Goal: Task Accomplishment & Management: Manage account settings

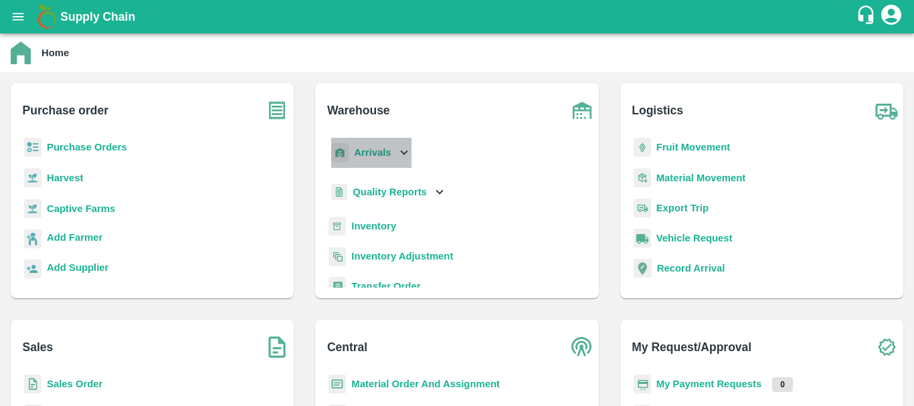
click at [372, 159] on p "Arrivals" at bounding box center [372, 152] width 37 height 15
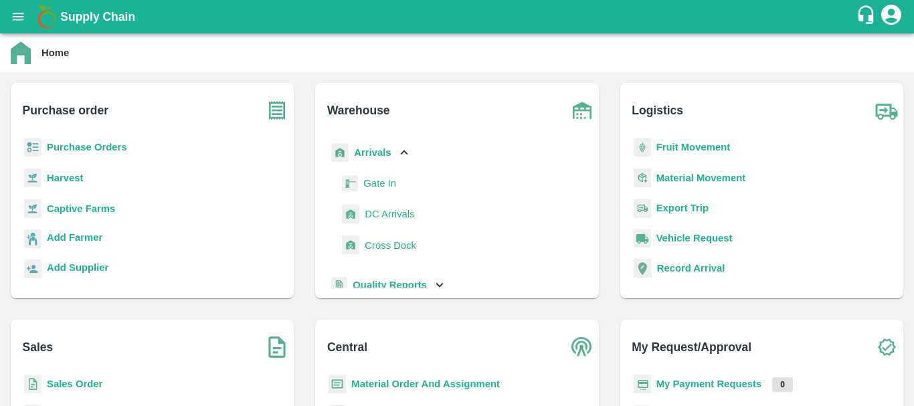
click at [379, 216] on span "DC Arrivals" at bounding box center [390, 214] width 50 height 15
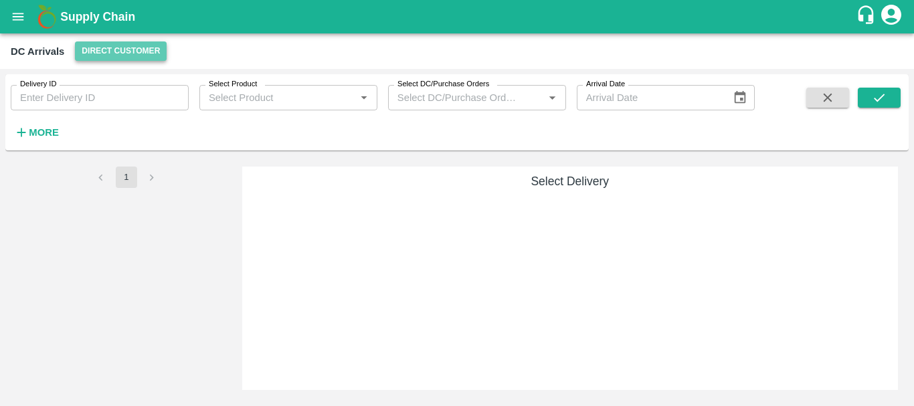
click at [122, 50] on button "Direct Customer" at bounding box center [121, 50] width 92 height 19
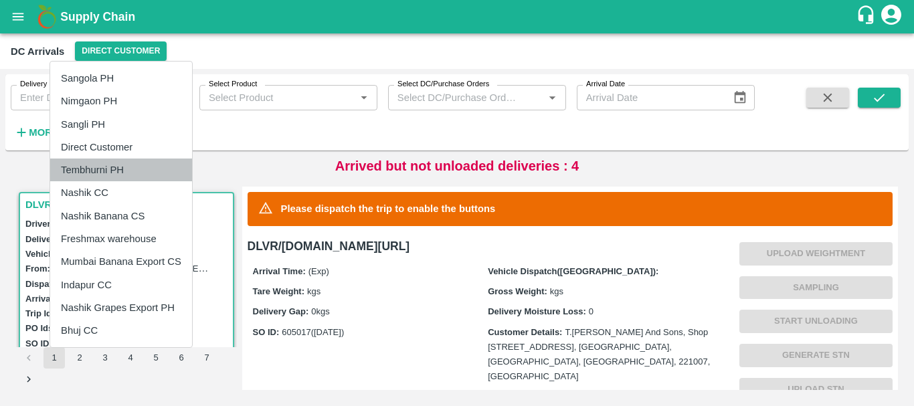
click at [101, 167] on li "Tembhurni PH" at bounding box center [121, 170] width 142 height 23
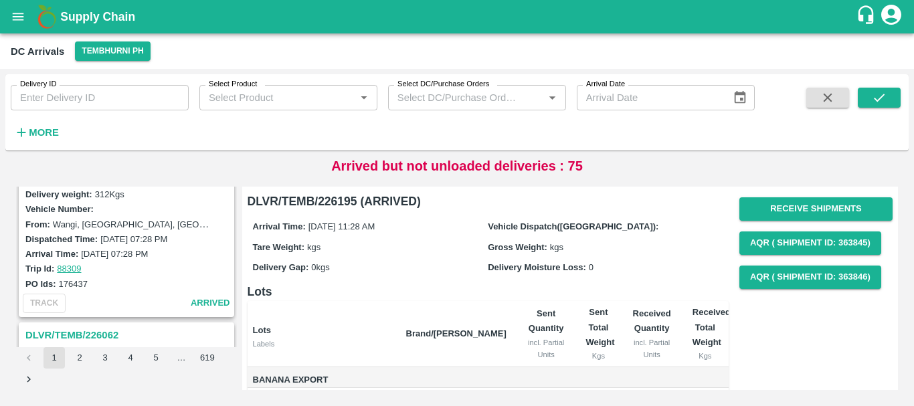
scroll to position [4216, 0]
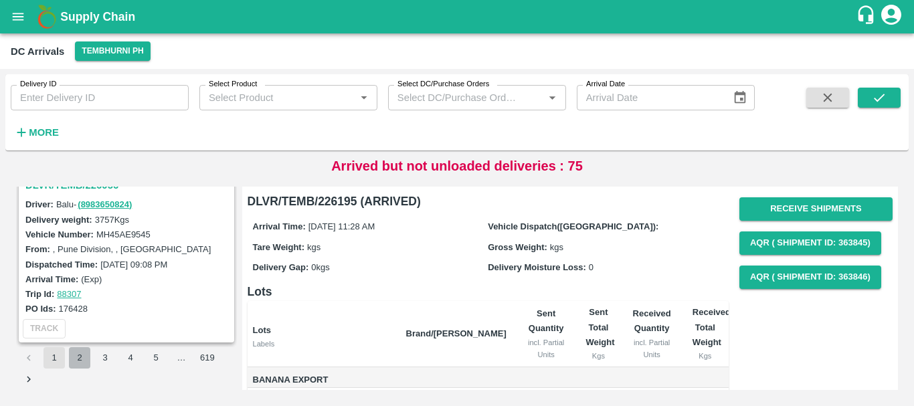
click at [78, 361] on button "2" at bounding box center [79, 357] width 21 height 21
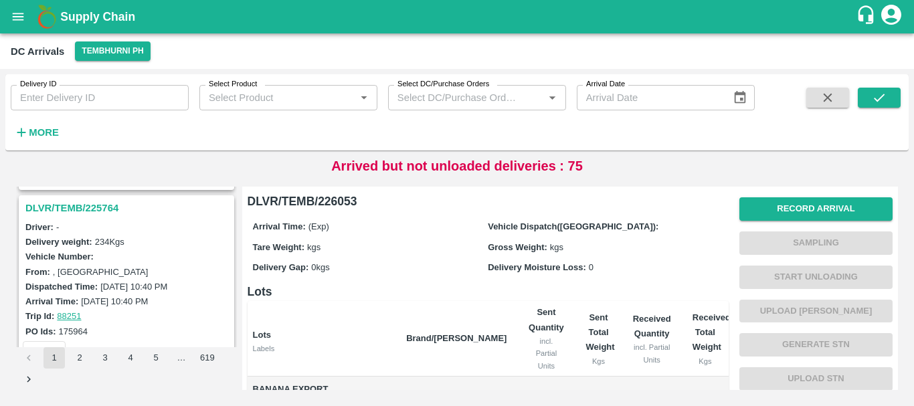
scroll to position [4216, 0]
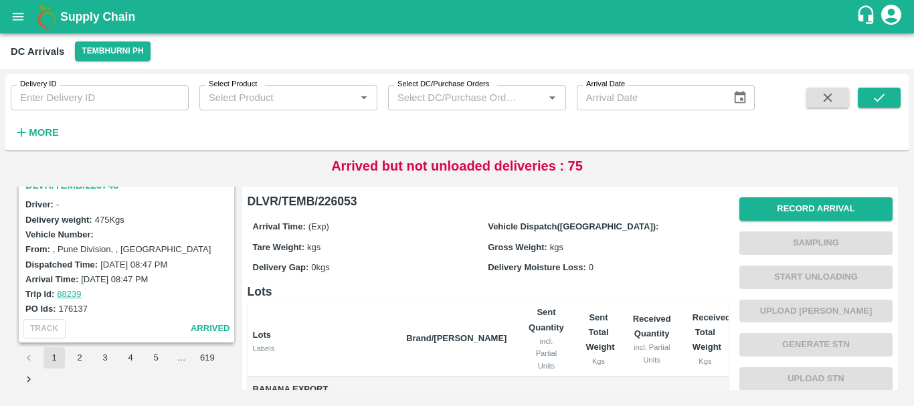
click at [110, 353] on button "3" at bounding box center [104, 357] width 21 height 21
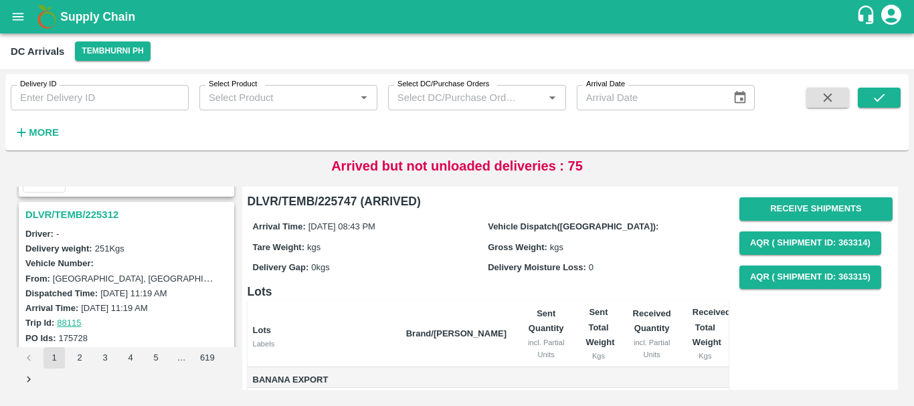
scroll to position [4216, 0]
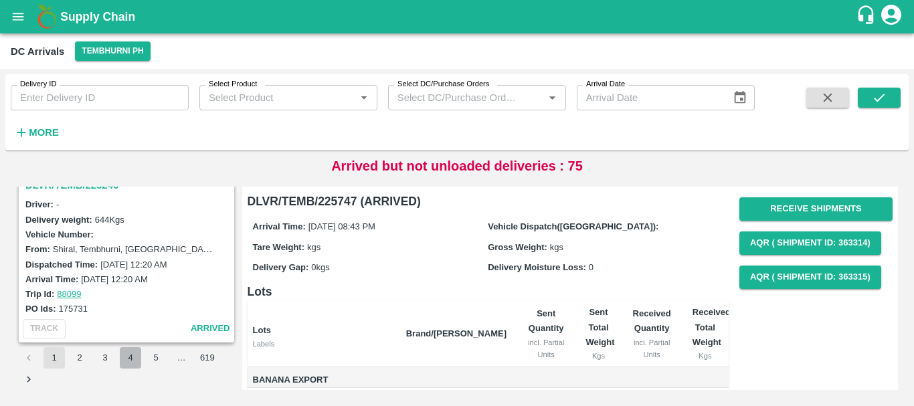
click at [125, 355] on button "4" at bounding box center [130, 357] width 21 height 21
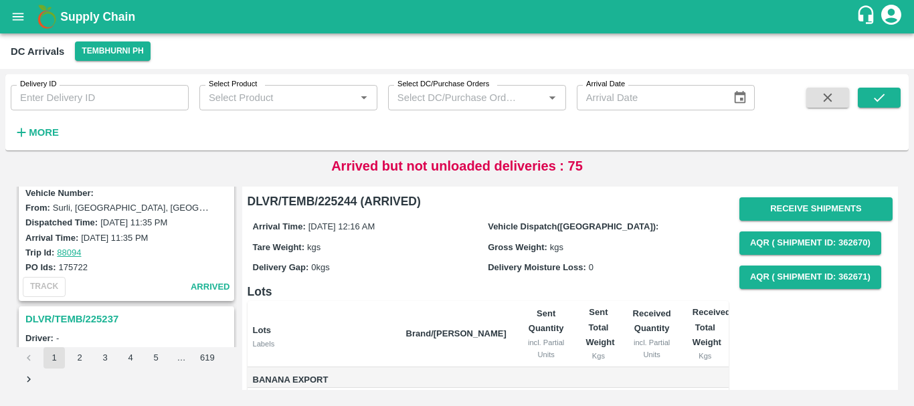
scroll to position [335, 0]
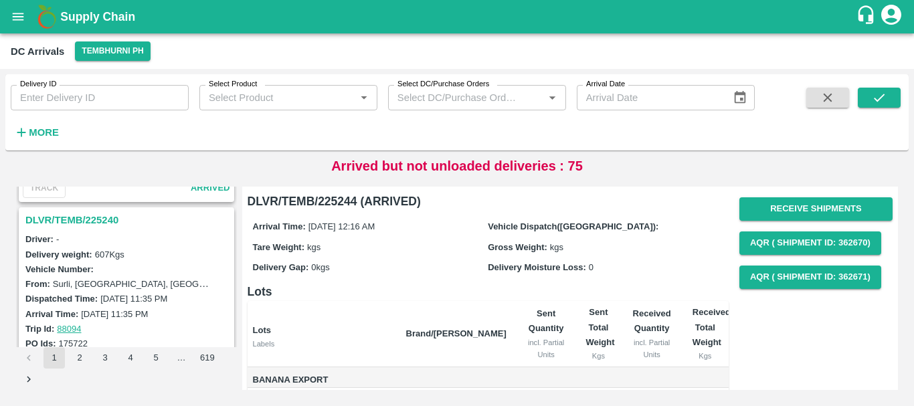
click at [88, 226] on h3 "DLVR/TEMB/225240" at bounding box center [128, 219] width 206 height 17
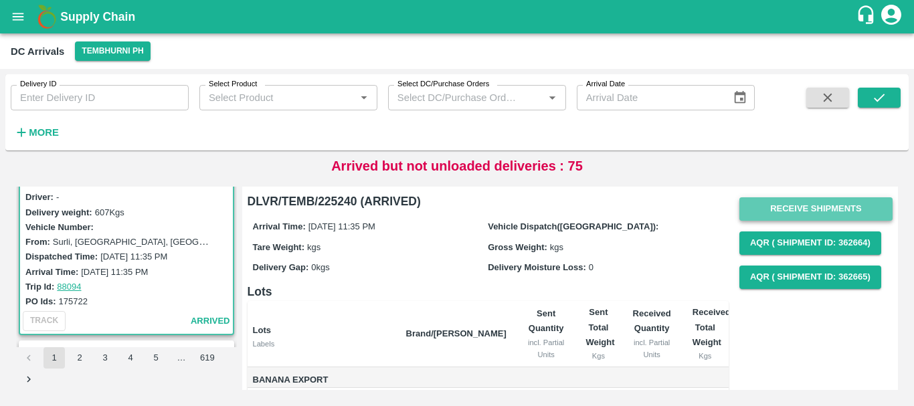
click at [781, 208] on button "Receive Shipments" at bounding box center [815, 208] width 153 height 23
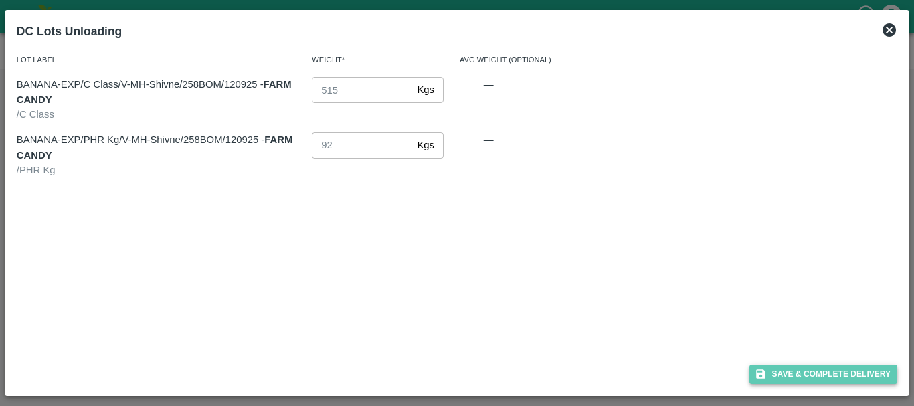
click at [796, 371] on button "Save & Complete Delivery" at bounding box center [823, 374] width 149 height 19
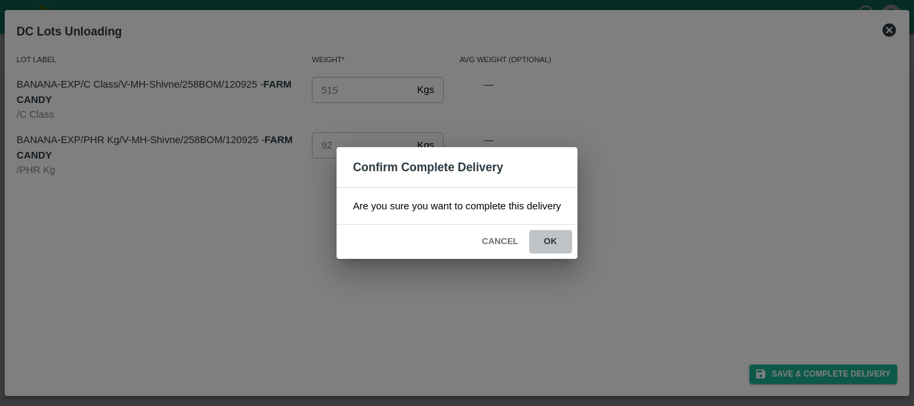
click at [550, 236] on button "ok" at bounding box center [550, 241] width 43 height 23
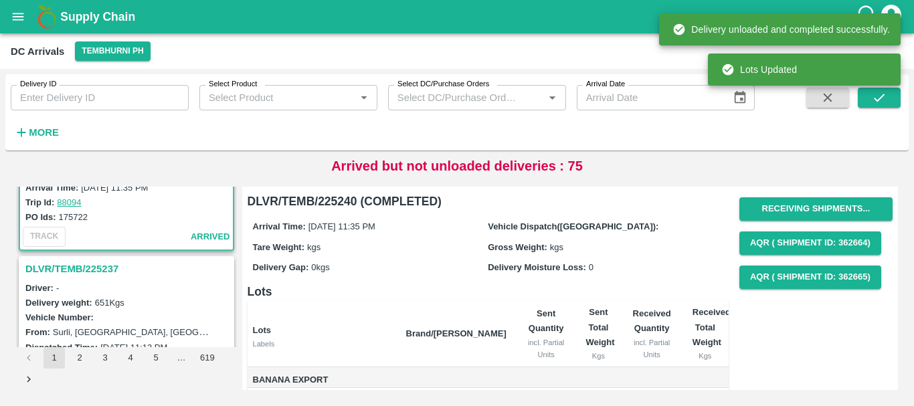
scroll to position [462, 0]
click at [90, 258] on div "DLVR/TEMB/225237" at bounding box center [126, 268] width 213 height 23
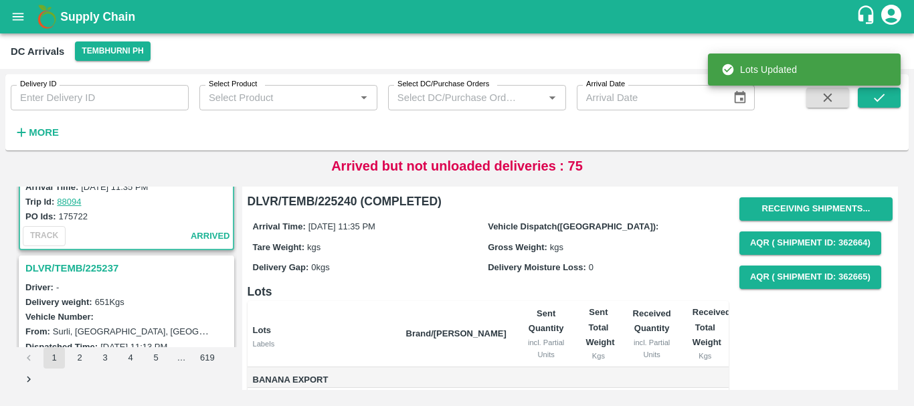
click at [96, 268] on h3 "DLVR/TEMB/225237" at bounding box center [128, 268] width 206 height 17
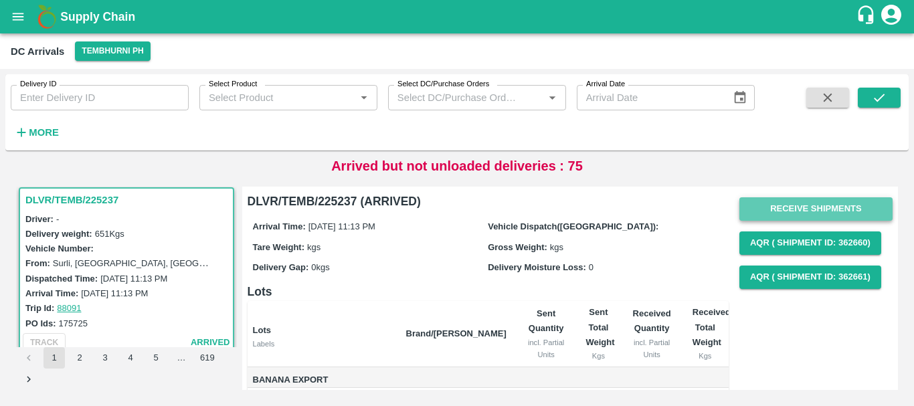
click at [806, 208] on button "Receive Shipments" at bounding box center [815, 208] width 153 height 23
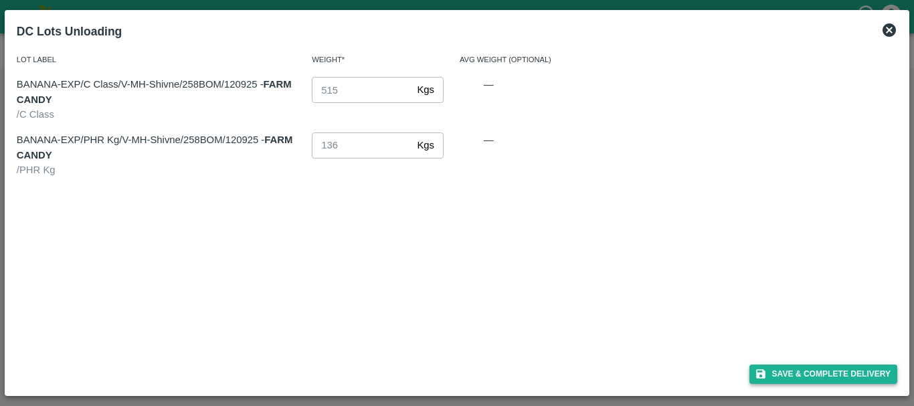
click at [775, 374] on button "Save & Complete Delivery" at bounding box center [823, 374] width 149 height 19
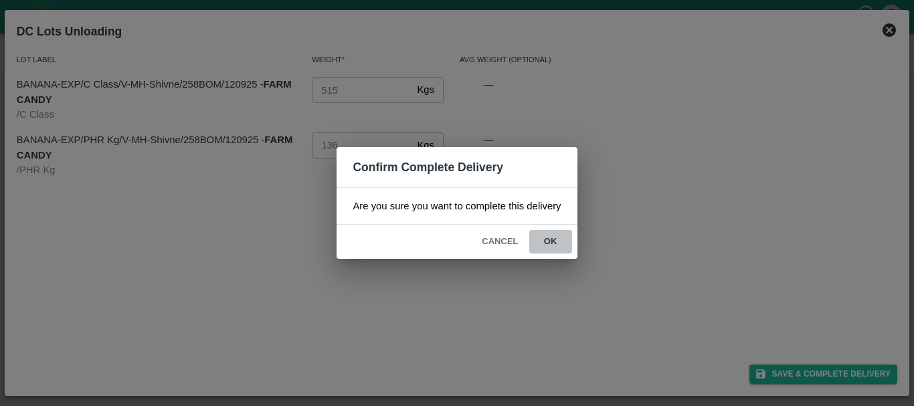
click at [544, 238] on button "ok" at bounding box center [550, 241] width 43 height 23
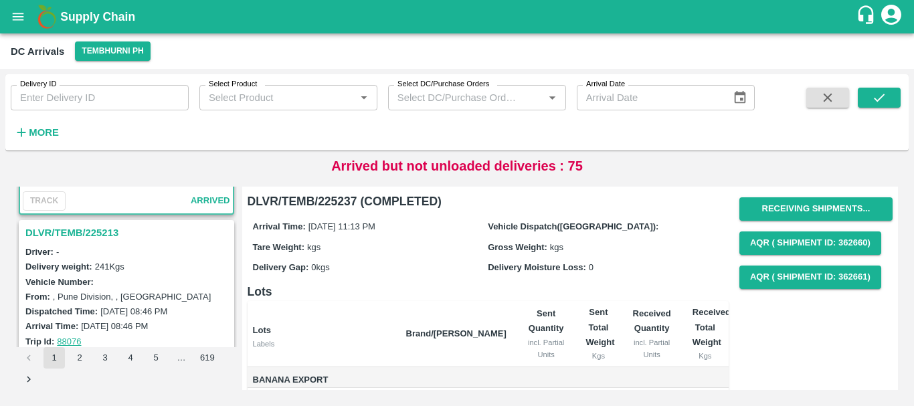
click at [98, 239] on h3 "DLVR/TEMB/225213" at bounding box center [128, 232] width 206 height 17
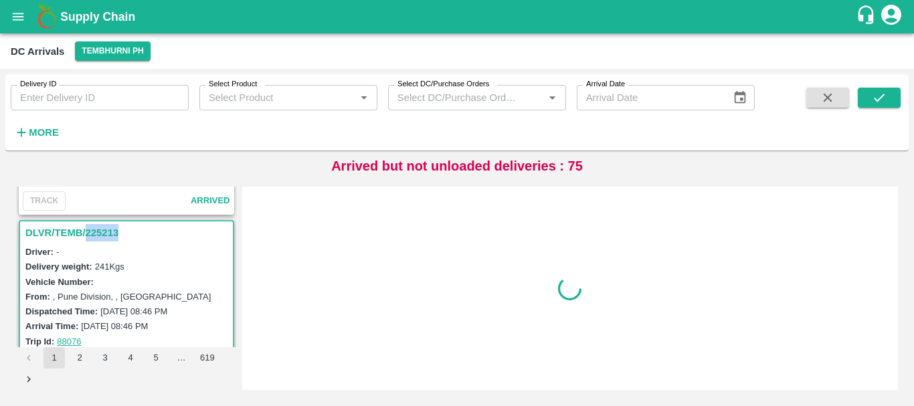
scroll to position [705, 0]
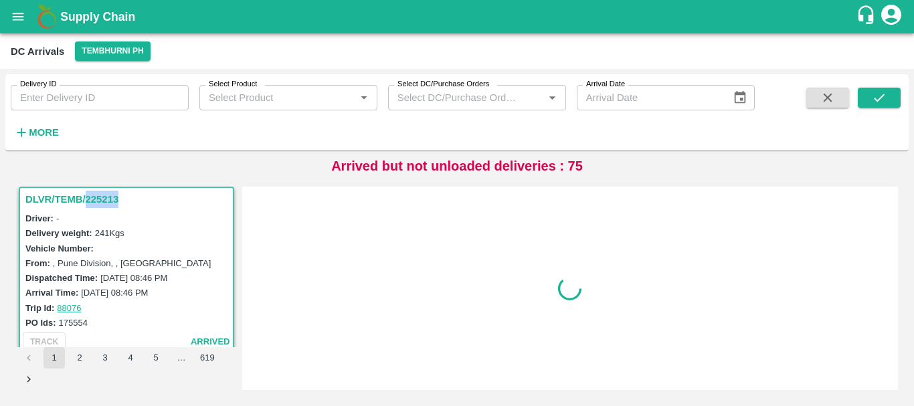
click at [98, 239] on div "DLVR/TEMB/225213 Driver: - Delivery weight: 241 Kgs Vehicle Number: From: , Pun…" at bounding box center [126, 271] width 215 height 169
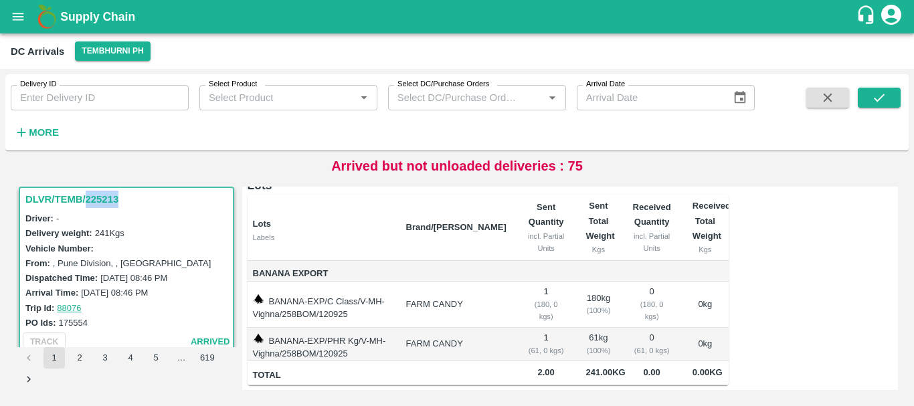
scroll to position [0, 0]
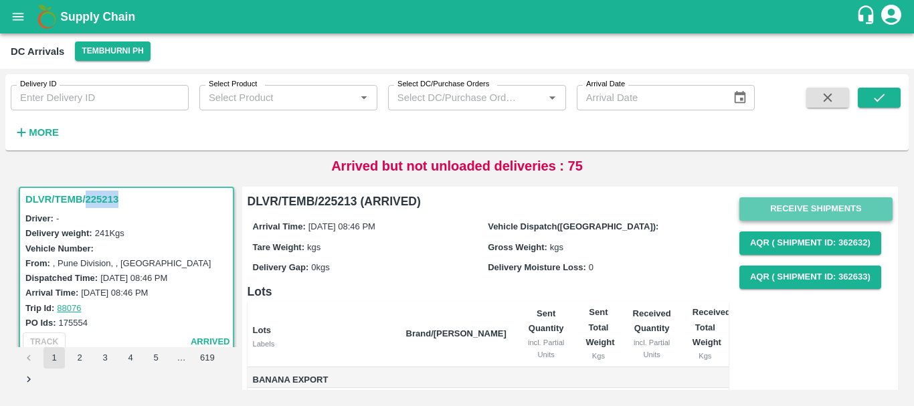
click at [772, 209] on button "Receive Shipments" at bounding box center [815, 208] width 153 height 23
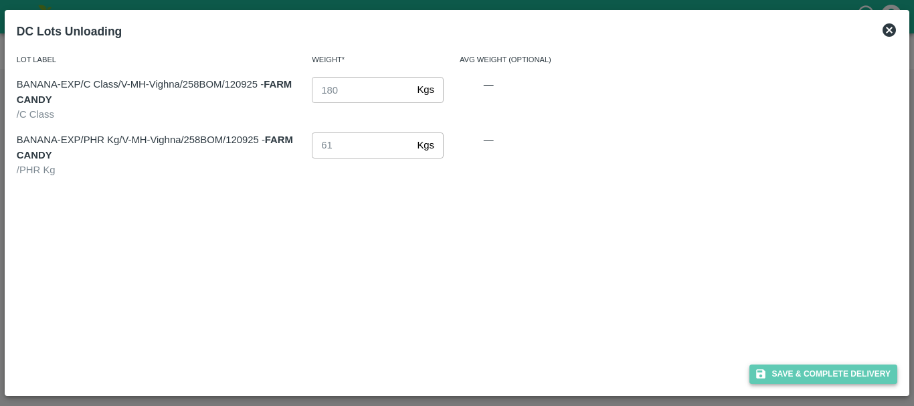
click at [769, 370] on button "Save & Complete Delivery" at bounding box center [823, 374] width 149 height 19
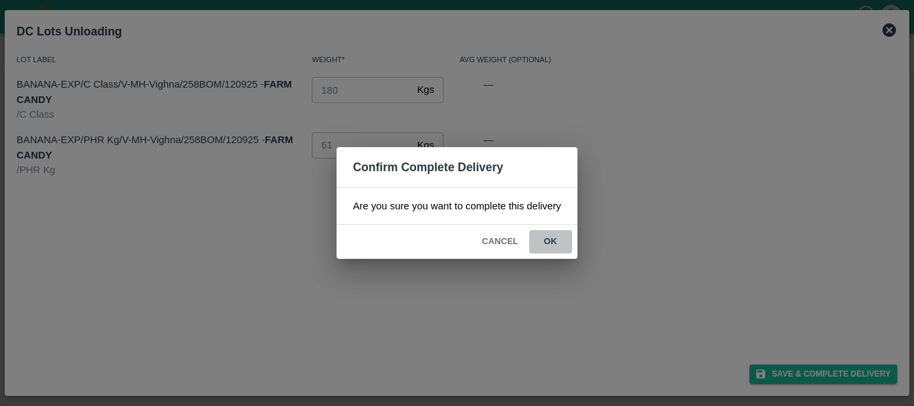
click at [560, 246] on button "ok" at bounding box center [550, 241] width 43 height 23
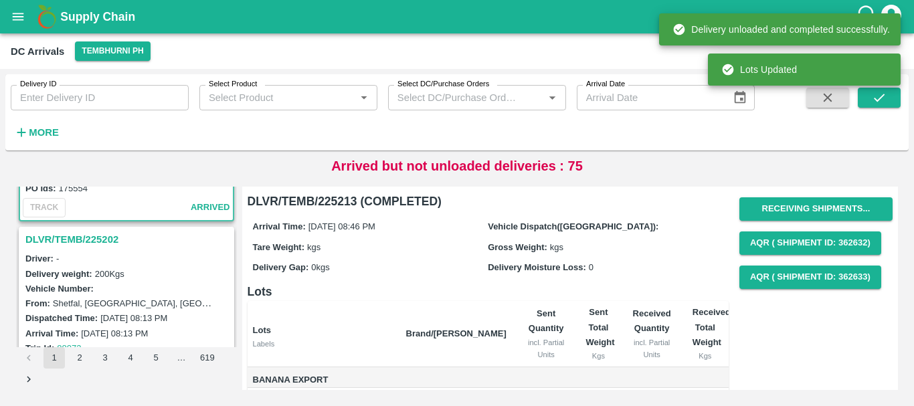
scroll to position [843, 0]
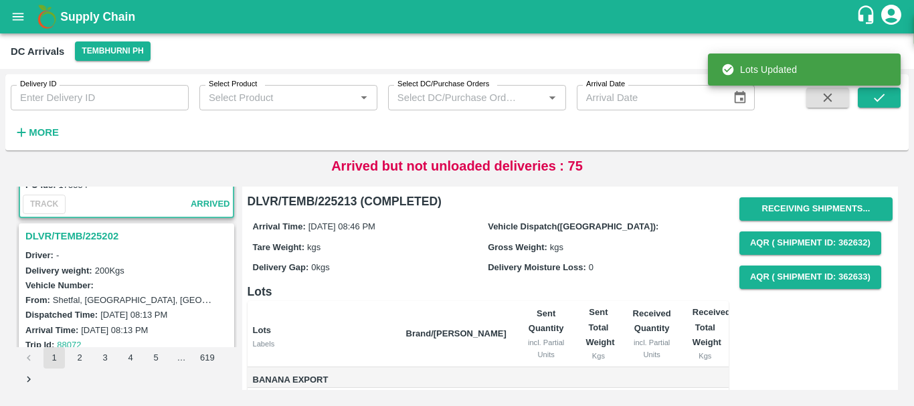
click at [86, 236] on h3 "DLVR/TEMB/225202" at bounding box center [128, 235] width 206 height 17
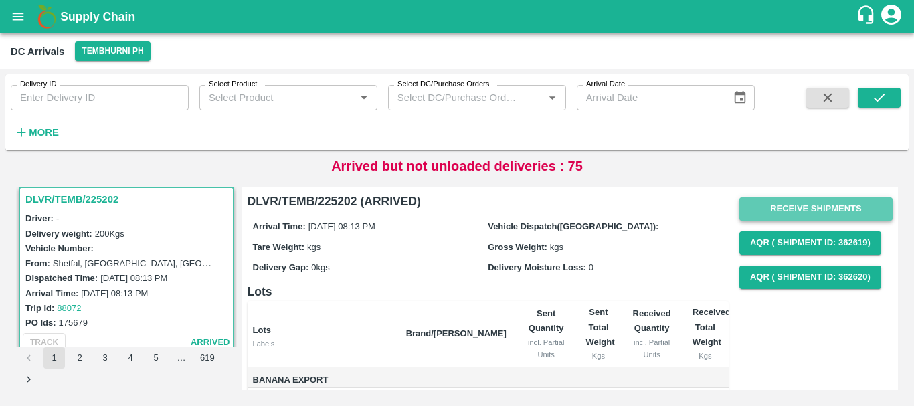
click at [785, 203] on button "Receive Shipments" at bounding box center [815, 208] width 153 height 23
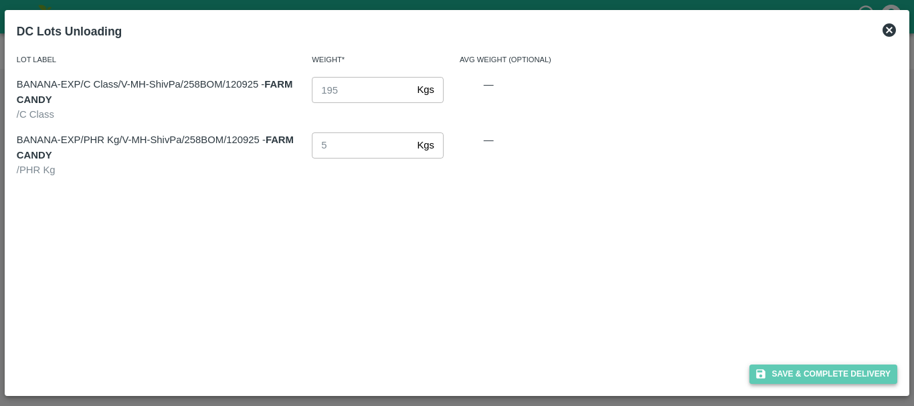
click at [783, 373] on button "Save & Complete Delivery" at bounding box center [823, 374] width 149 height 19
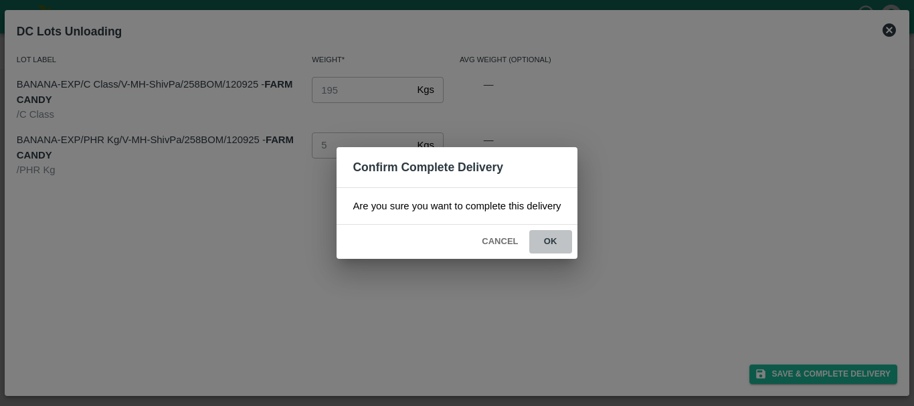
click at [548, 249] on button "ok" at bounding box center [550, 241] width 43 height 23
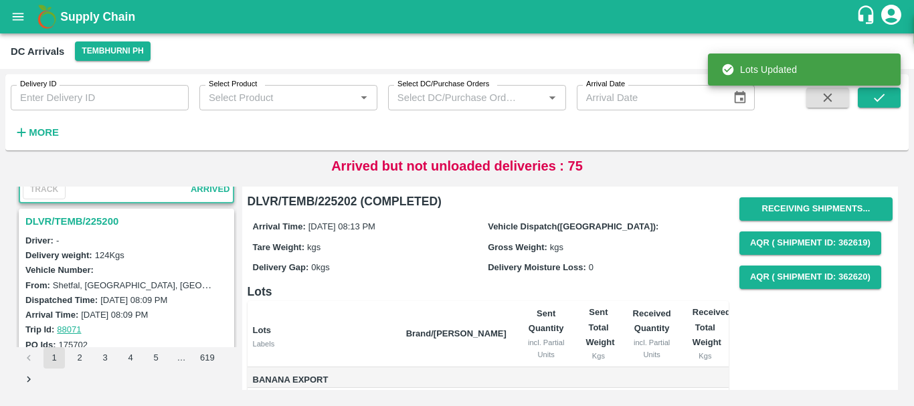
scroll to position [1032, 0]
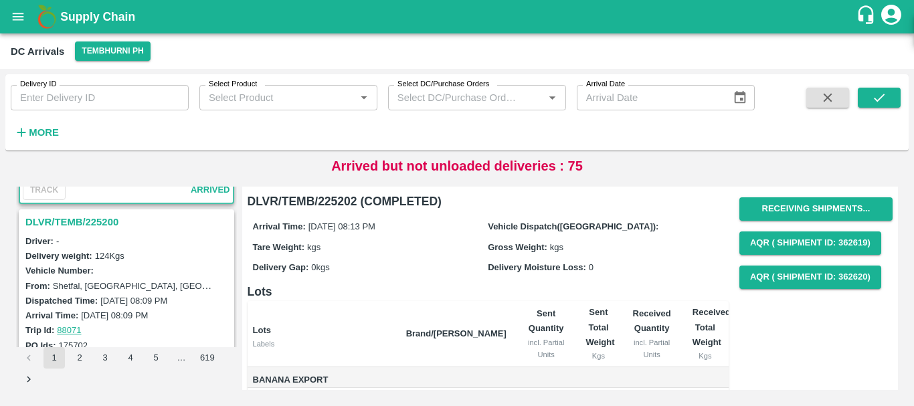
click at [84, 223] on h3 "DLVR/TEMB/225200" at bounding box center [128, 221] width 206 height 17
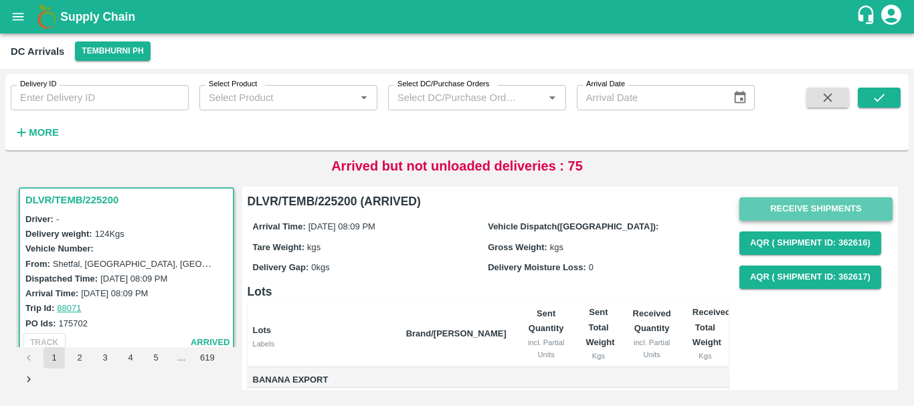
click at [783, 204] on button "Receive Shipments" at bounding box center [815, 208] width 153 height 23
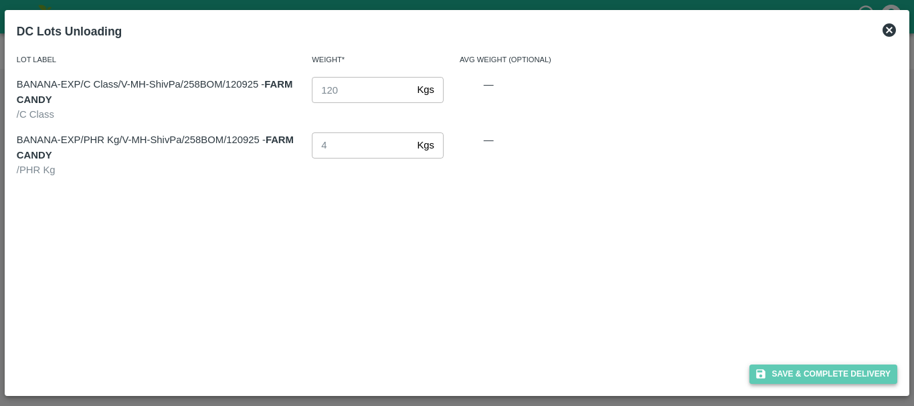
click at [792, 369] on button "Save & Complete Delivery" at bounding box center [823, 374] width 149 height 19
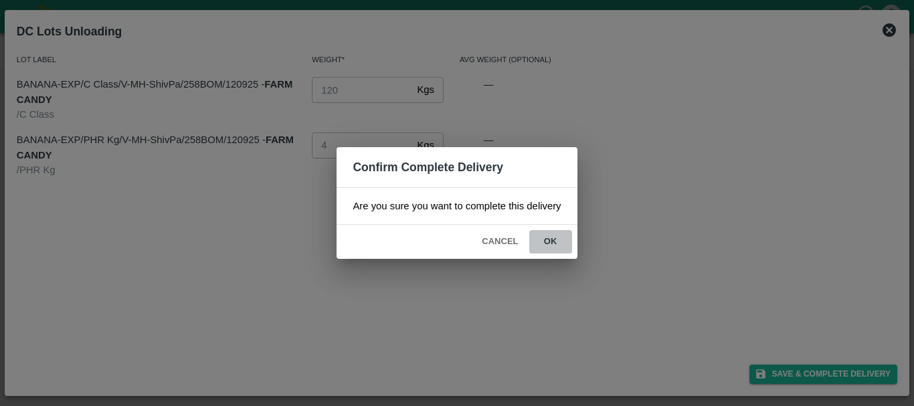
click at [550, 245] on button "ok" at bounding box center [550, 241] width 43 height 23
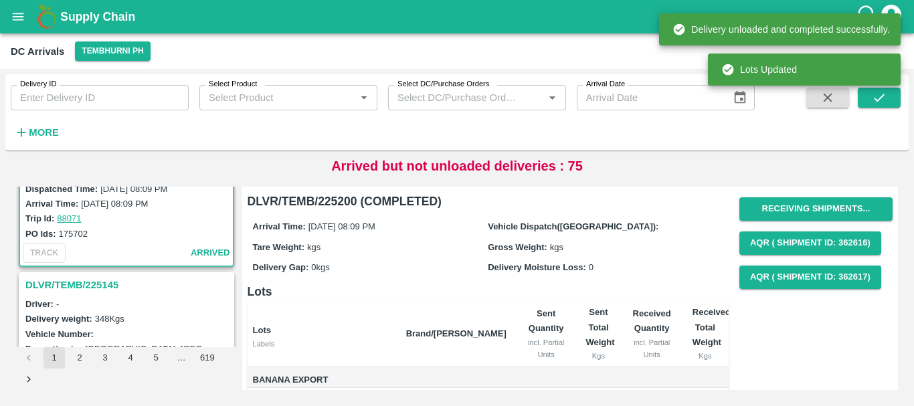
scroll to position [1219, 0]
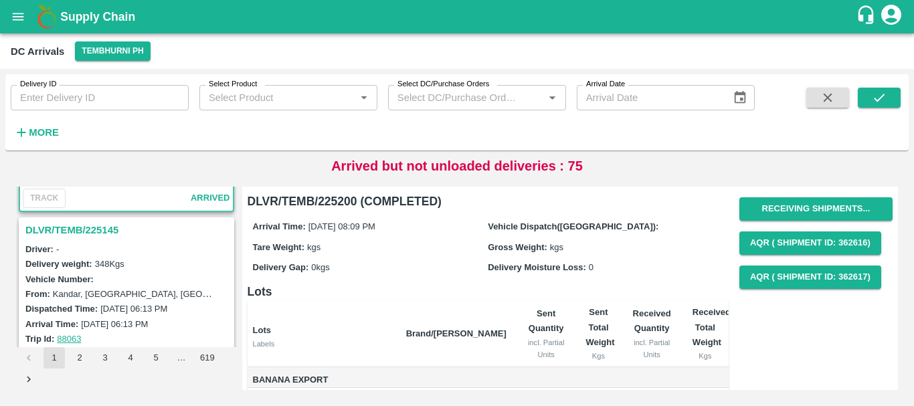
click at [85, 229] on h3 "DLVR/TEMB/225145" at bounding box center [128, 229] width 206 height 17
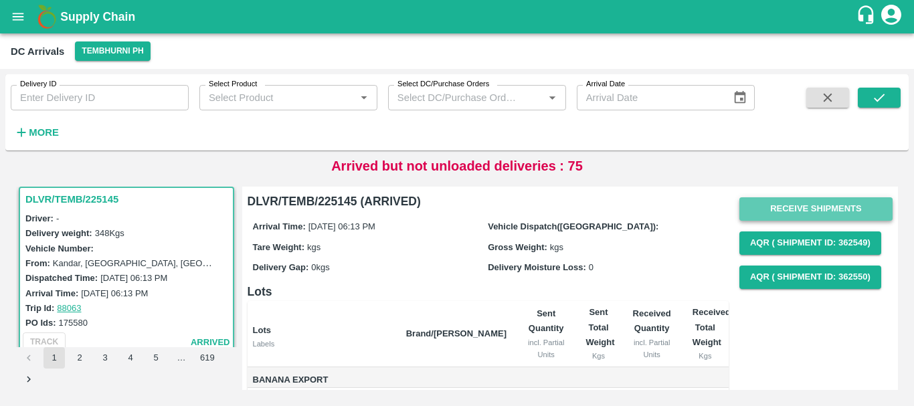
click at [767, 213] on button "Receive Shipments" at bounding box center [815, 208] width 153 height 23
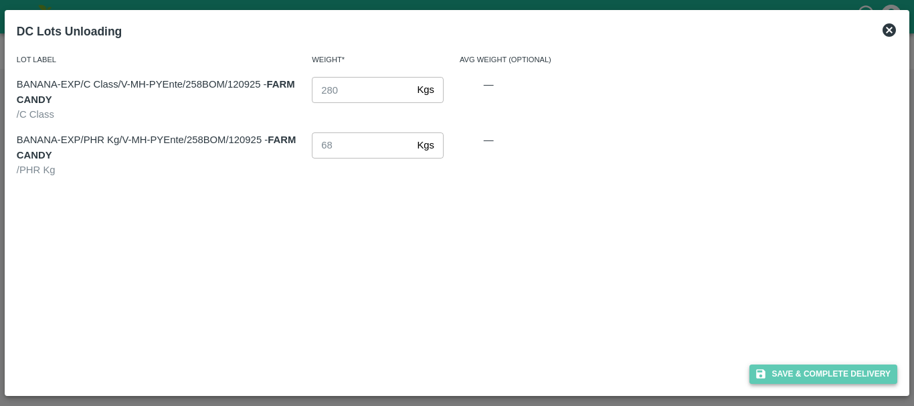
click at [777, 373] on button "Save & Complete Delivery" at bounding box center [823, 374] width 149 height 19
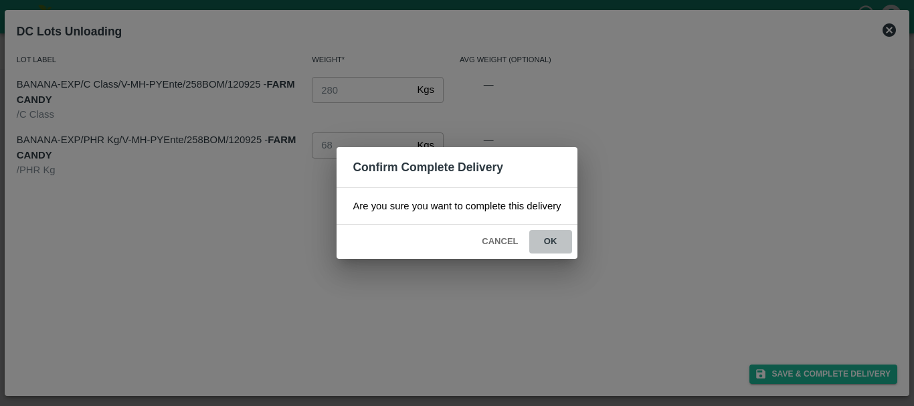
click at [545, 244] on button "ok" at bounding box center [550, 241] width 43 height 23
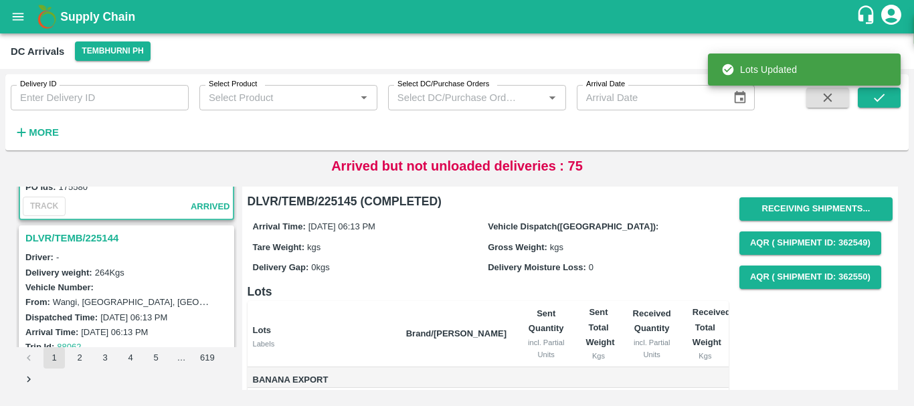
scroll to position [1365, 0]
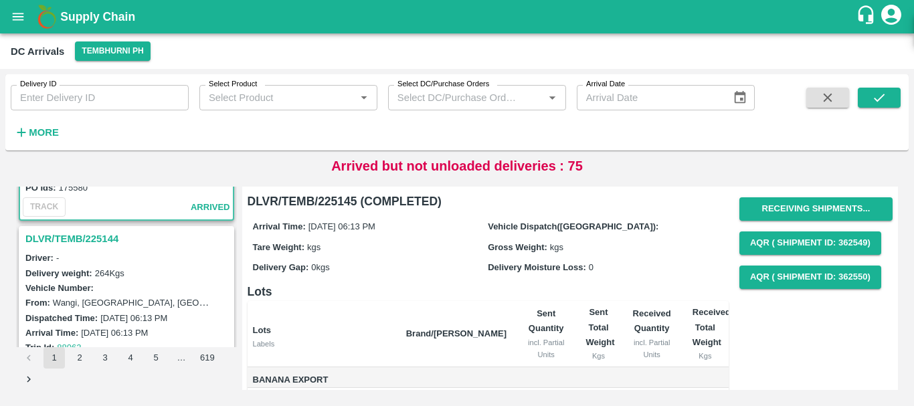
click at [82, 238] on h3 "DLVR/TEMB/225144" at bounding box center [128, 238] width 206 height 17
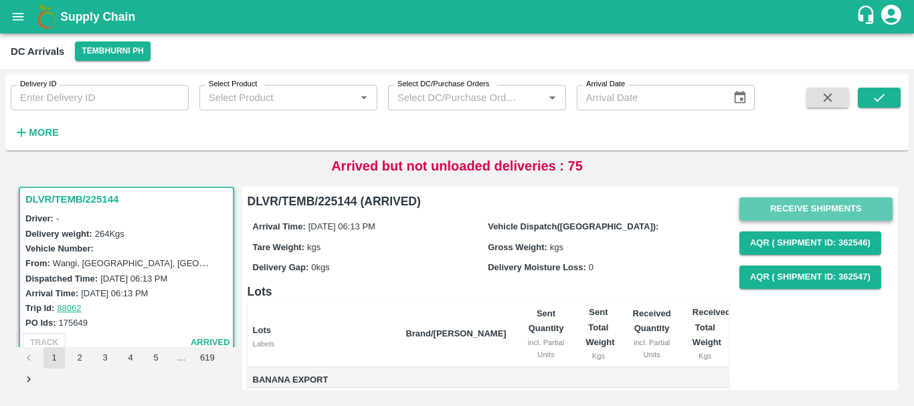
click at [793, 199] on button "Receive Shipments" at bounding box center [815, 208] width 153 height 23
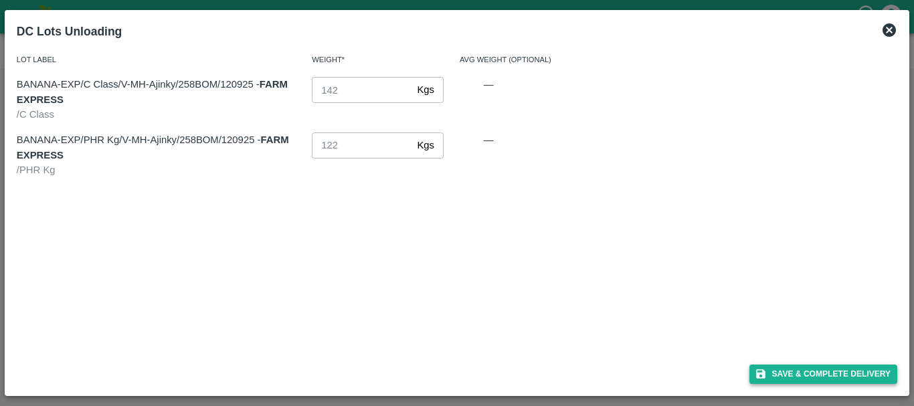
click at [773, 375] on button "Save & Complete Delivery" at bounding box center [823, 374] width 149 height 19
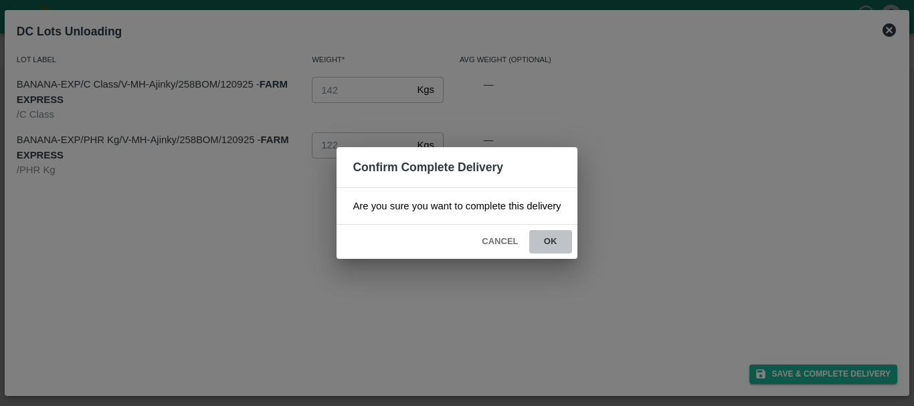
click at [555, 240] on button "ok" at bounding box center [550, 241] width 43 height 23
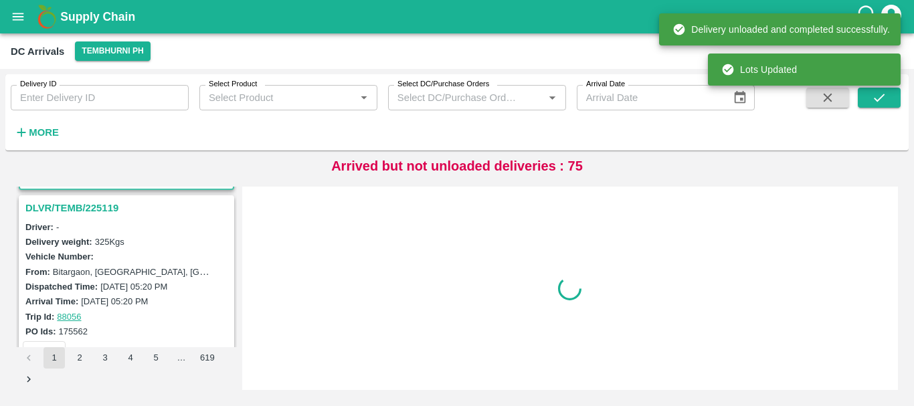
scroll to position [1531, 0]
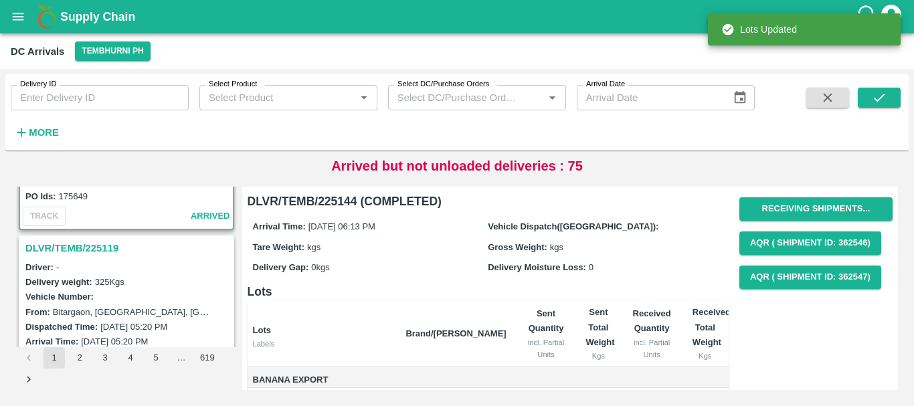
click at [90, 247] on h3 "DLVR/TEMB/225119" at bounding box center [128, 248] width 206 height 17
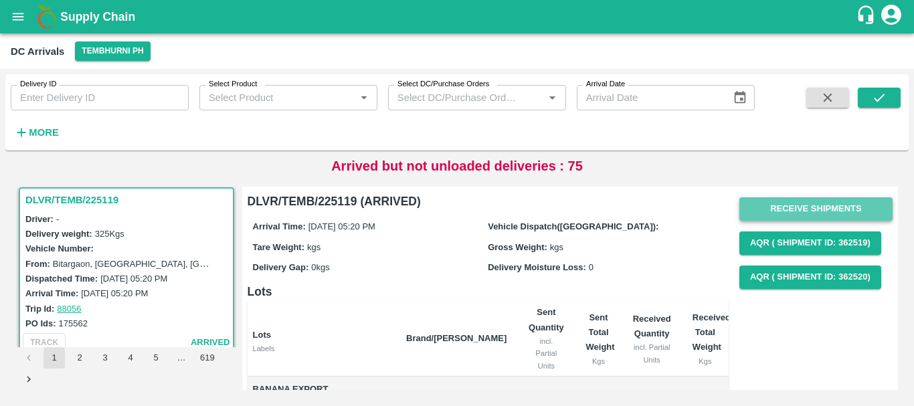
click at [790, 205] on button "Receive Shipments" at bounding box center [815, 208] width 153 height 23
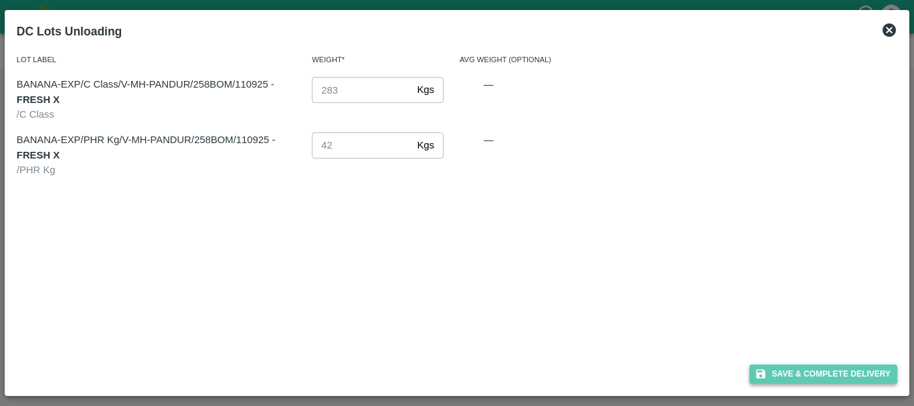
click at [787, 369] on button "Save & Complete Delivery" at bounding box center [823, 374] width 149 height 19
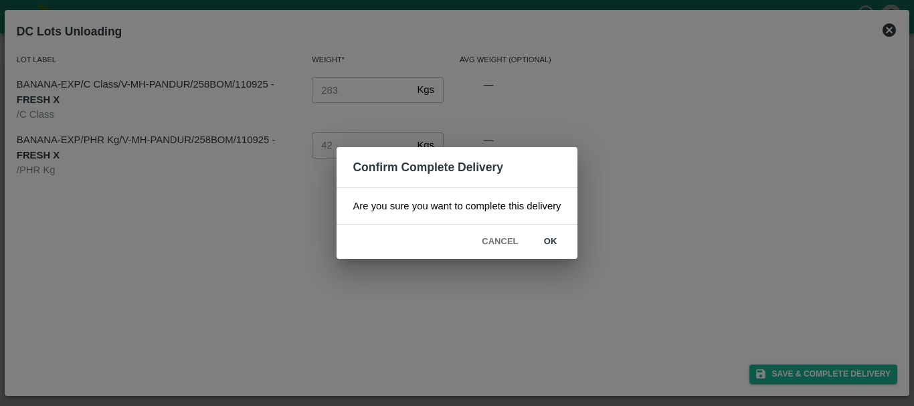
click at [556, 257] on div "Cancel ok" at bounding box center [457, 242] width 240 height 34
click at [554, 243] on button "ok" at bounding box center [550, 241] width 43 height 23
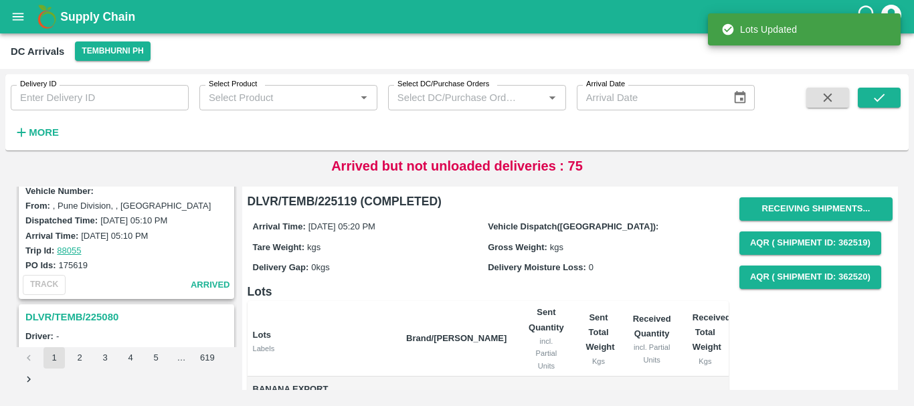
scroll to position [1721, 0]
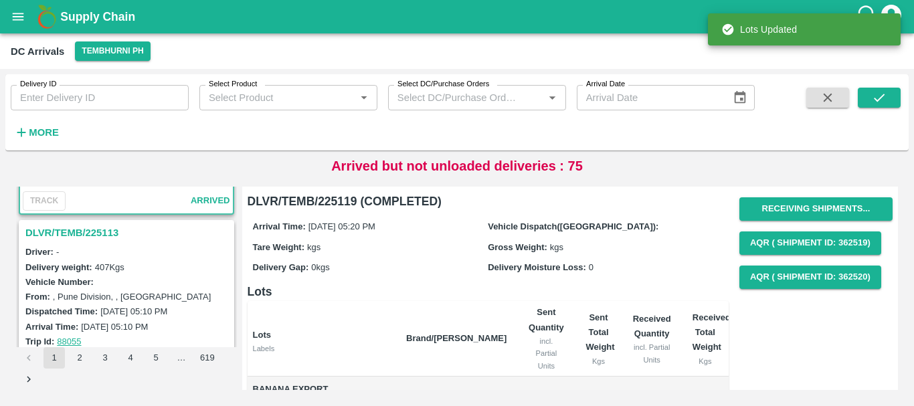
click at [90, 232] on h3 "DLVR/TEMB/225113" at bounding box center [128, 232] width 206 height 17
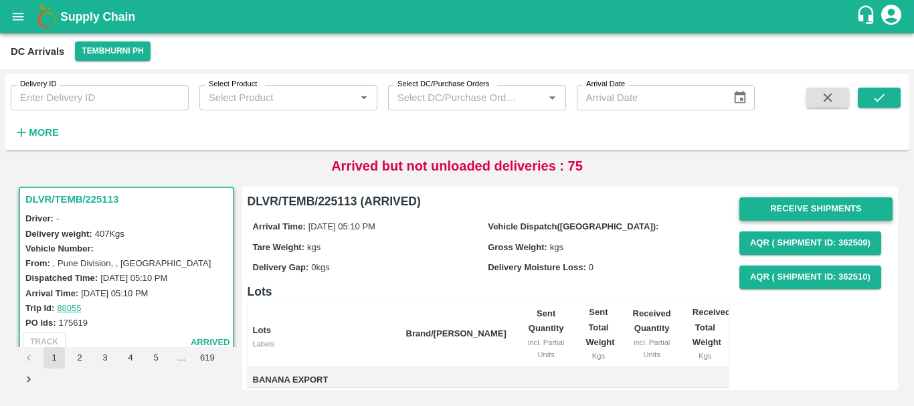
click at [818, 200] on button "Receive Shipments" at bounding box center [815, 208] width 153 height 23
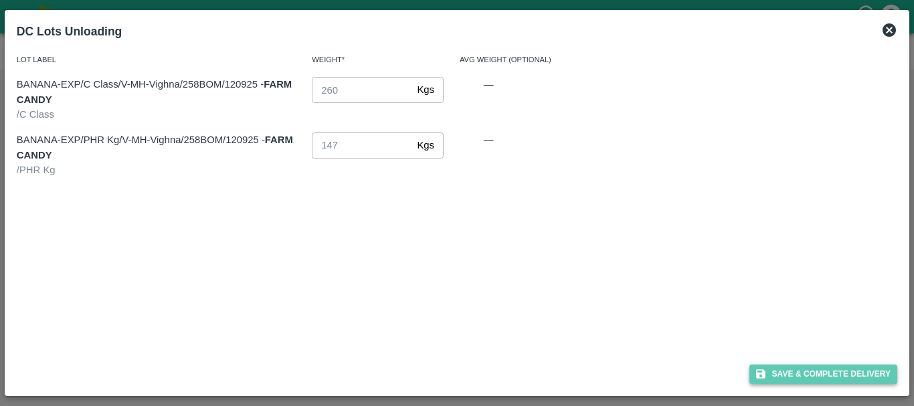
click at [783, 375] on button "Save & Complete Delivery" at bounding box center [823, 374] width 149 height 19
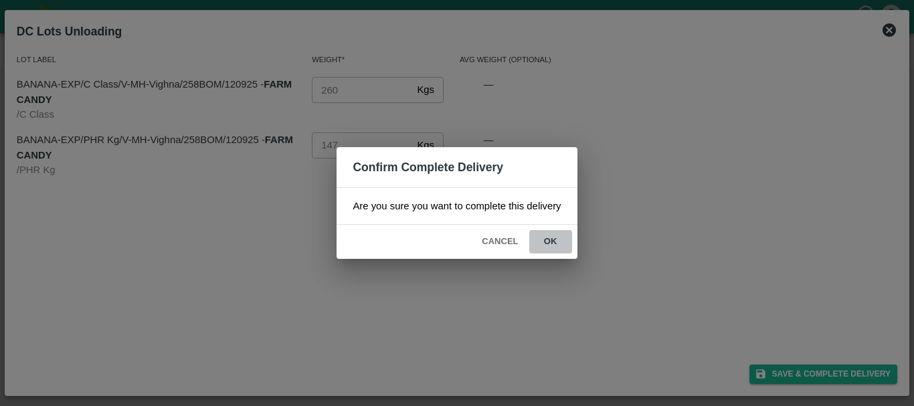
click at [555, 242] on button "ok" at bounding box center [550, 241] width 43 height 23
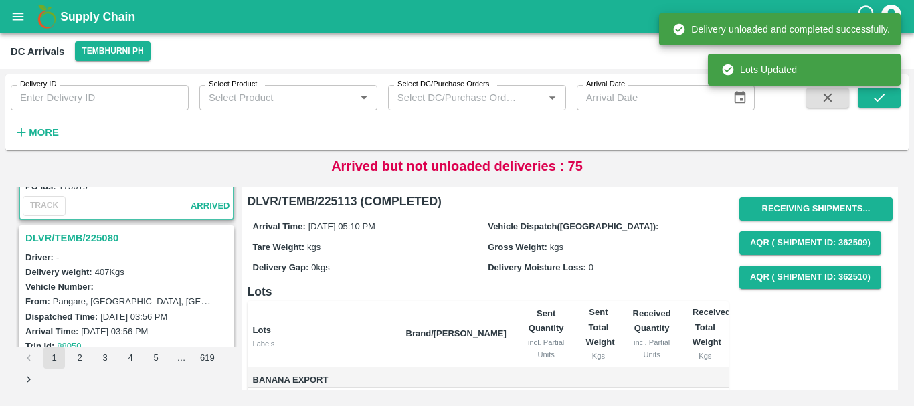
scroll to position [1891, 0]
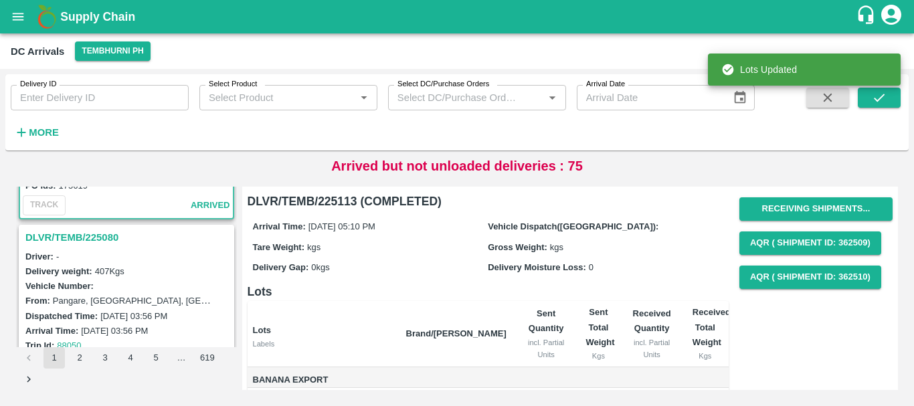
click at [88, 236] on h3 "DLVR/TEMB/225080" at bounding box center [128, 237] width 206 height 17
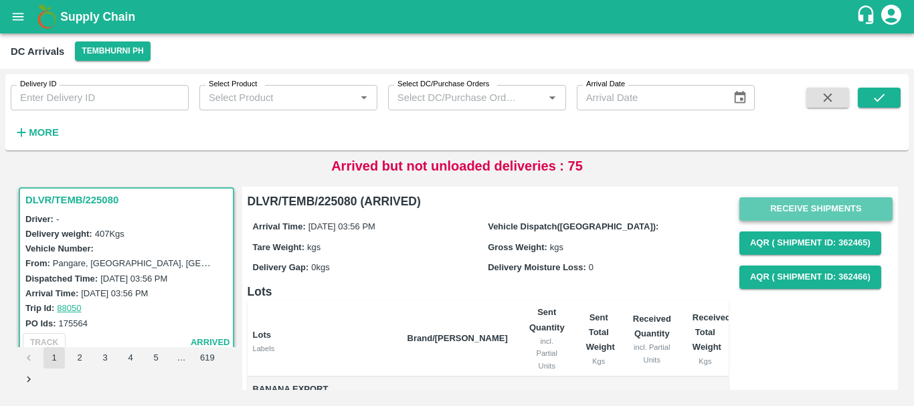
click at [779, 200] on button "Receive Shipments" at bounding box center [815, 208] width 153 height 23
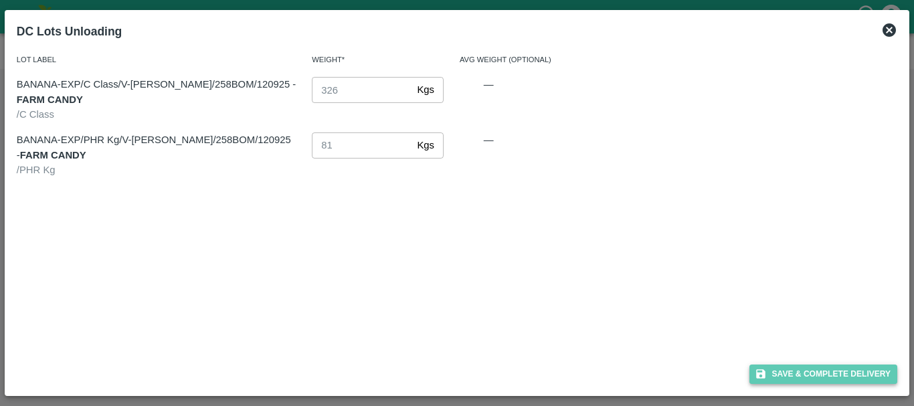
click at [775, 369] on button "Save & Complete Delivery" at bounding box center [823, 374] width 149 height 19
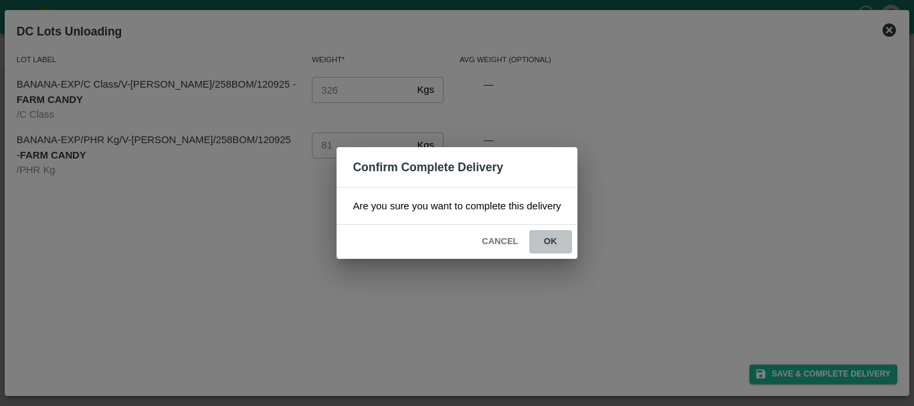
click at [561, 244] on button "ok" at bounding box center [550, 241] width 43 height 23
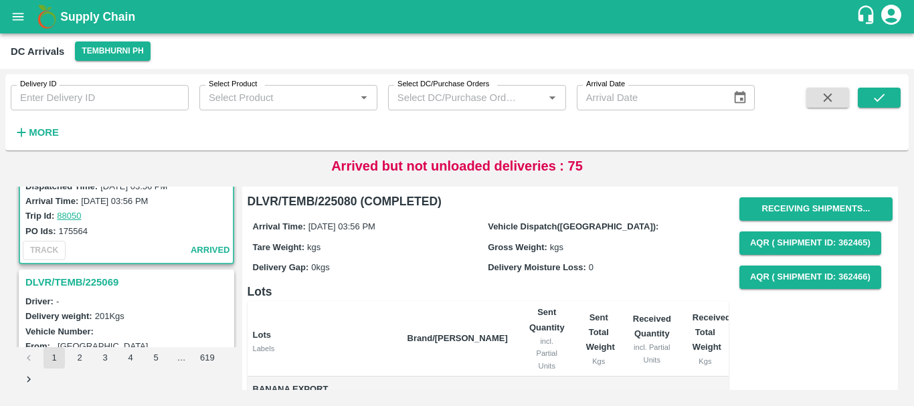
click at [104, 279] on h3 "DLVR/TEMB/225069" at bounding box center [128, 282] width 206 height 17
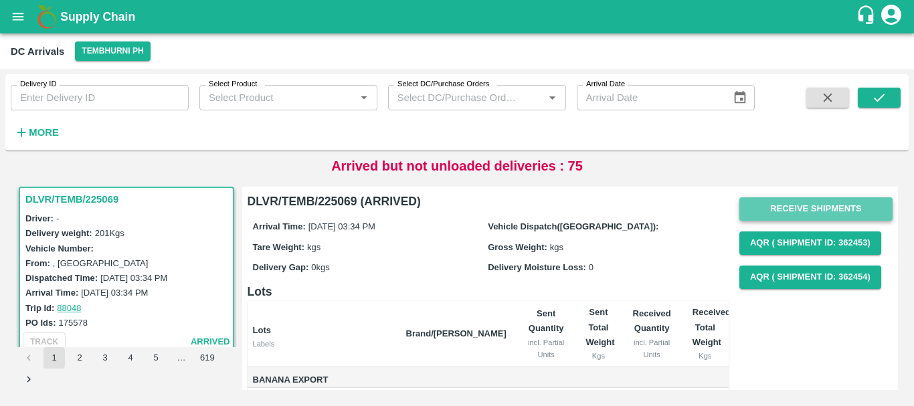
click at [795, 203] on button "Receive Shipments" at bounding box center [815, 208] width 153 height 23
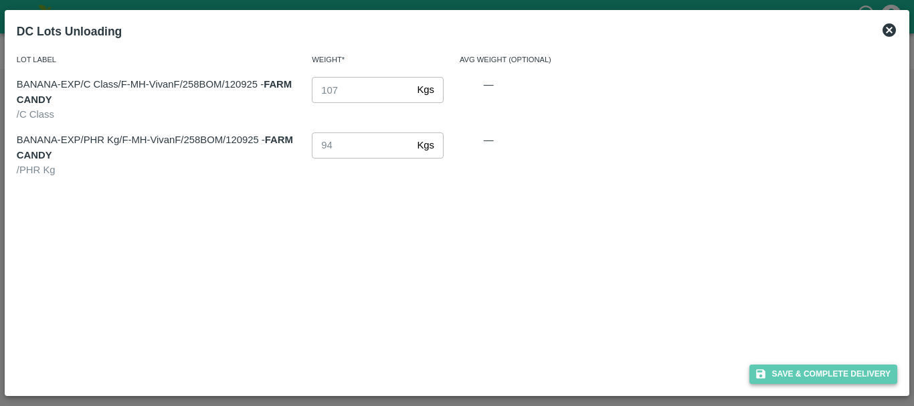
click at [782, 368] on button "Save & Complete Delivery" at bounding box center [823, 374] width 149 height 19
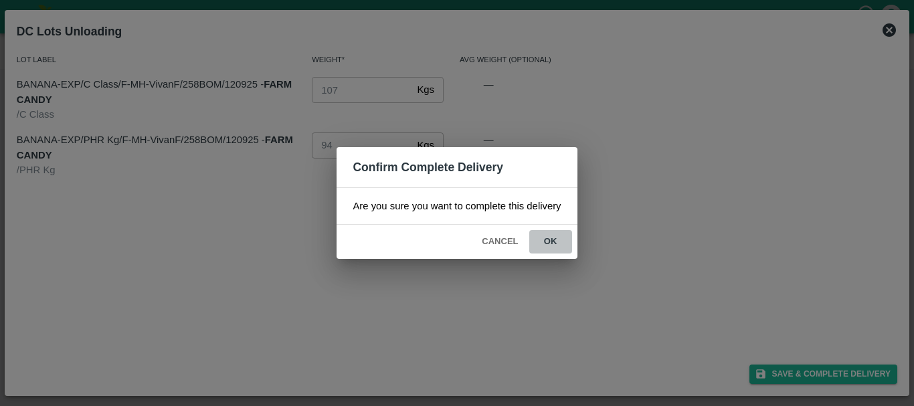
click at [547, 245] on button "ok" at bounding box center [550, 241] width 43 height 23
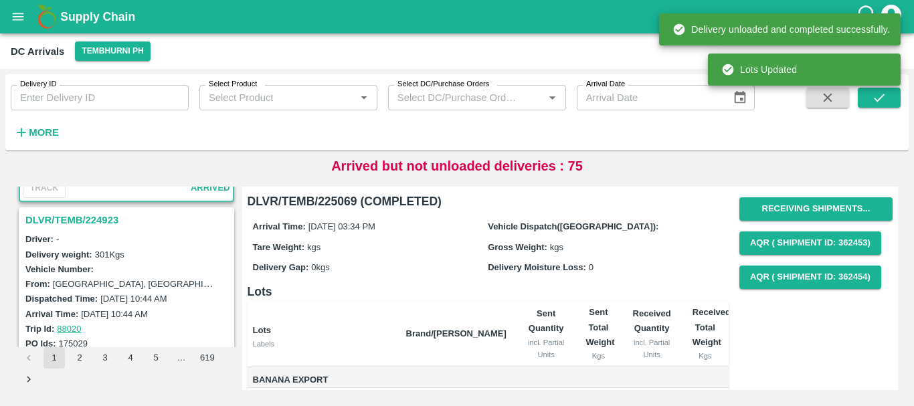
scroll to position [2257, 0]
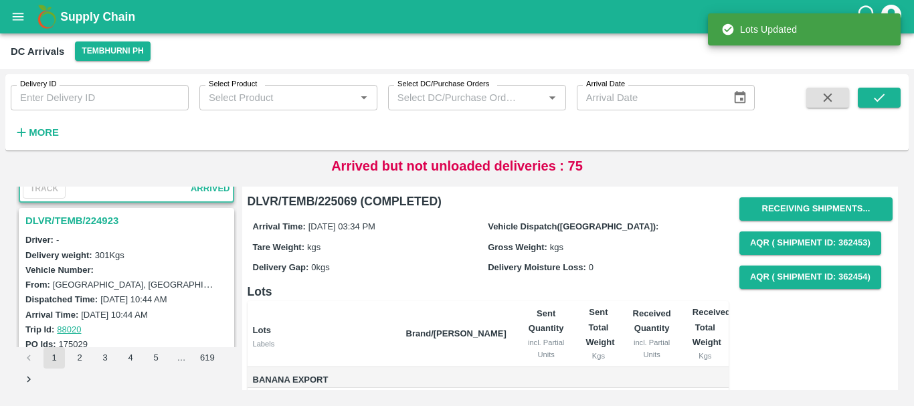
click at [91, 226] on h3 "DLVR/TEMB/224923" at bounding box center [128, 220] width 206 height 17
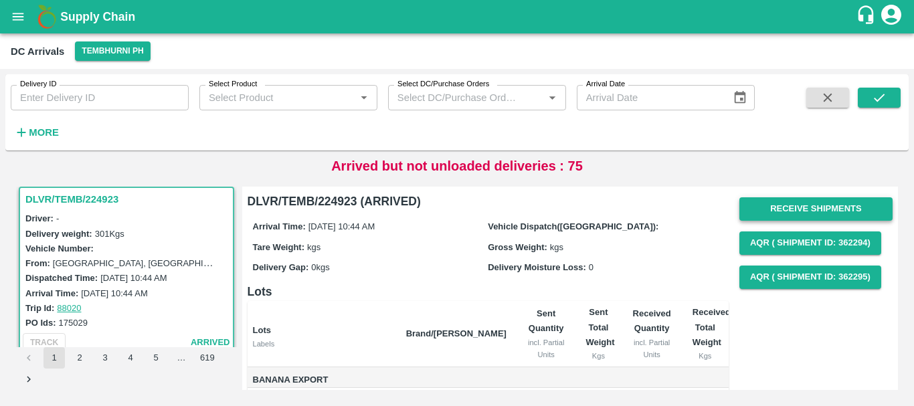
click at [769, 211] on button "Receive Shipments" at bounding box center [815, 208] width 153 height 23
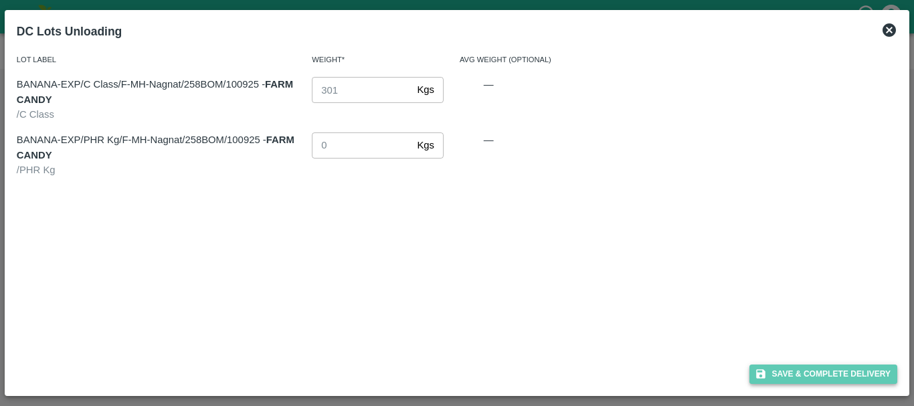
click at [785, 369] on button "Save & Complete Delivery" at bounding box center [823, 374] width 149 height 19
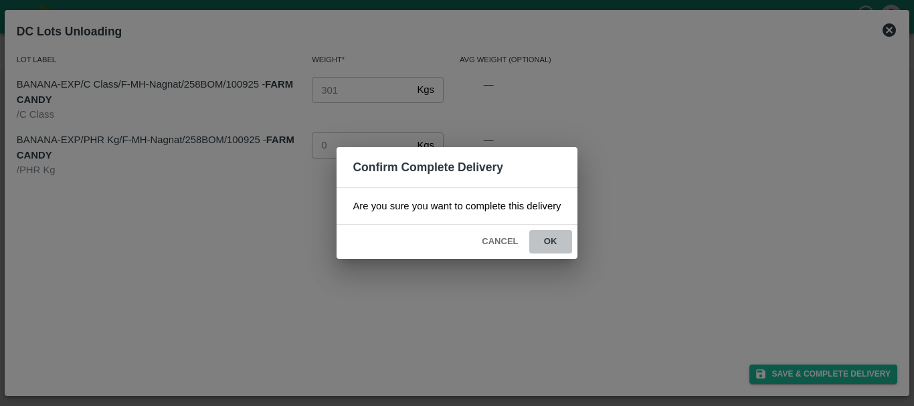
click at [563, 248] on button "ok" at bounding box center [550, 241] width 43 height 23
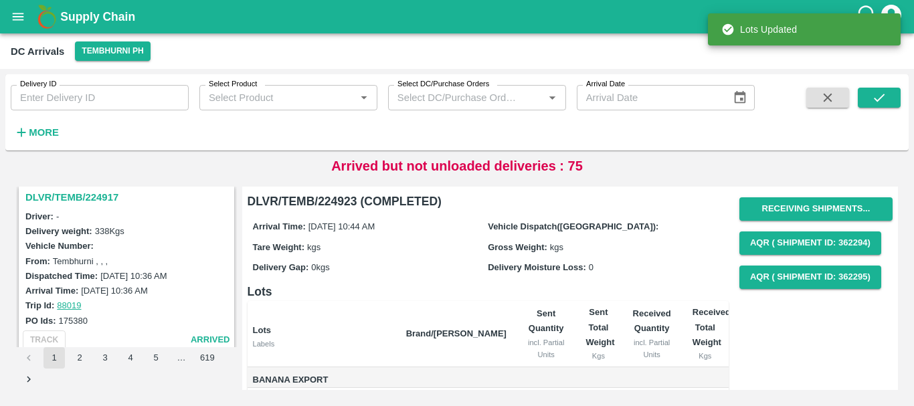
scroll to position [2413, 0]
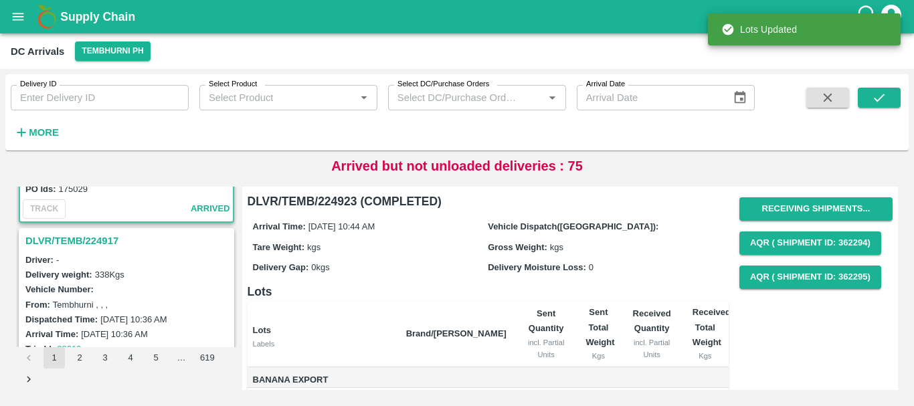
click at [96, 236] on h3 "DLVR/TEMB/224917" at bounding box center [128, 240] width 206 height 17
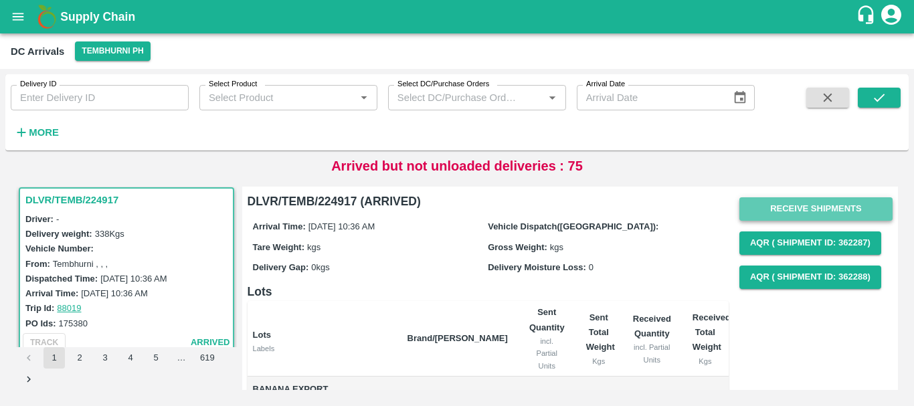
click at [749, 213] on button "Receive Shipments" at bounding box center [815, 208] width 153 height 23
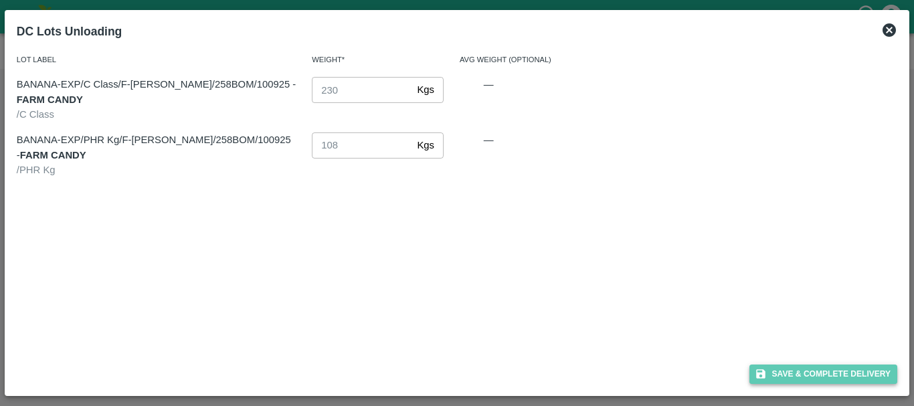
click at [783, 381] on button "Save & Complete Delivery" at bounding box center [823, 374] width 149 height 19
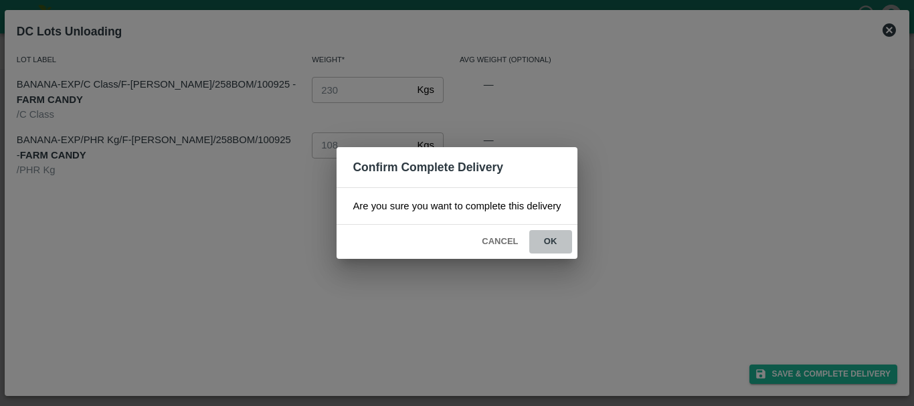
click at [549, 248] on button "ok" at bounding box center [550, 241] width 43 height 23
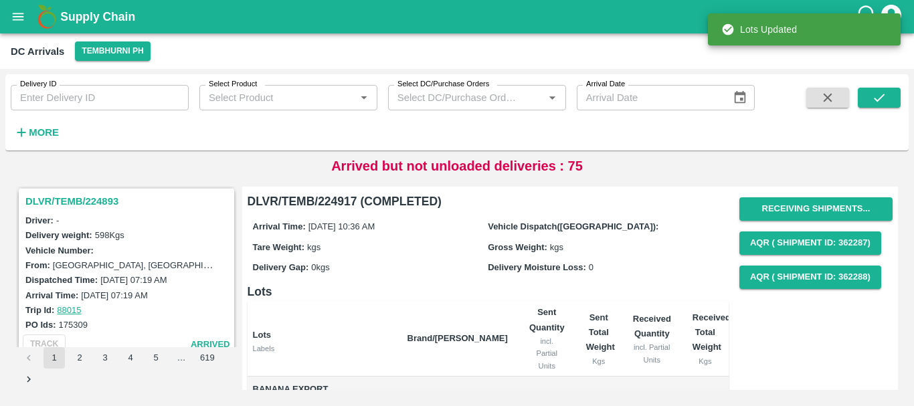
scroll to position [2623, 0]
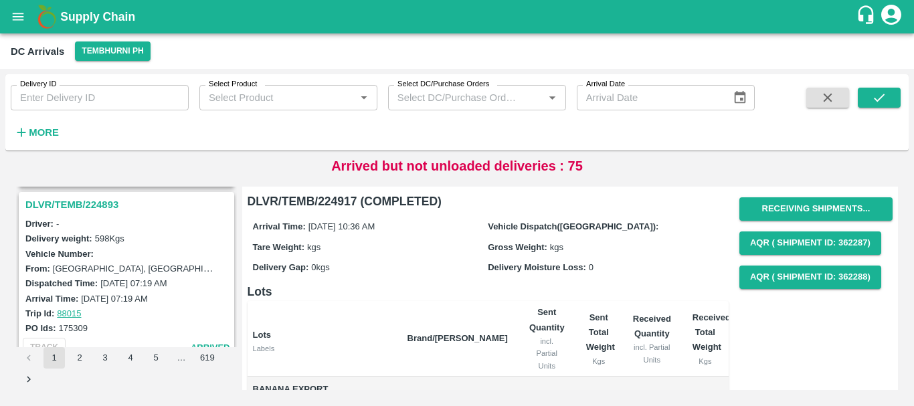
click at [90, 208] on h3 "DLVR/TEMB/224893" at bounding box center [128, 204] width 206 height 17
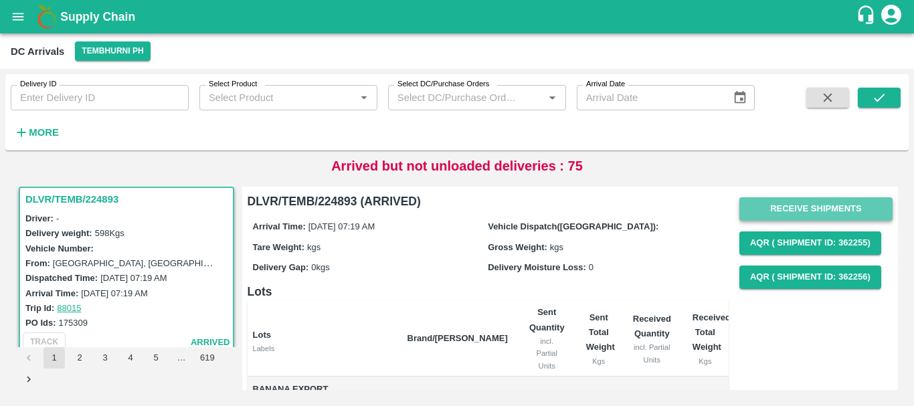
click at [765, 215] on button "Receive Shipments" at bounding box center [815, 208] width 153 height 23
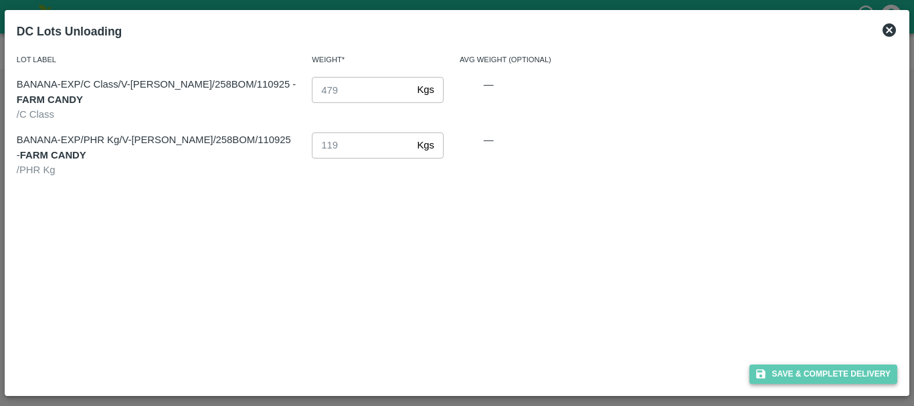
click at [789, 367] on button "Save & Complete Delivery" at bounding box center [823, 374] width 149 height 19
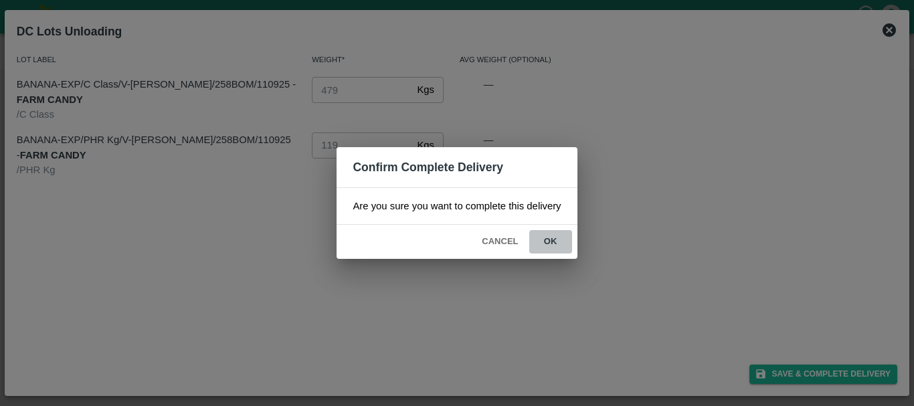
click at [531, 230] on button "ok" at bounding box center [550, 241] width 43 height 23
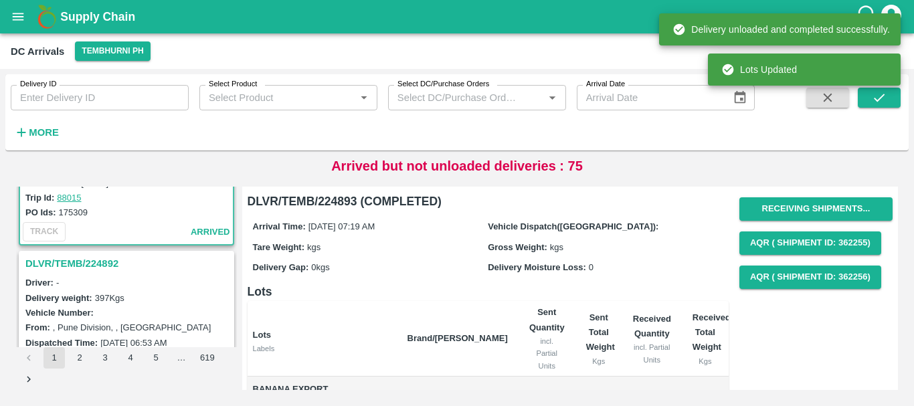
scroll to position [2788, 0]
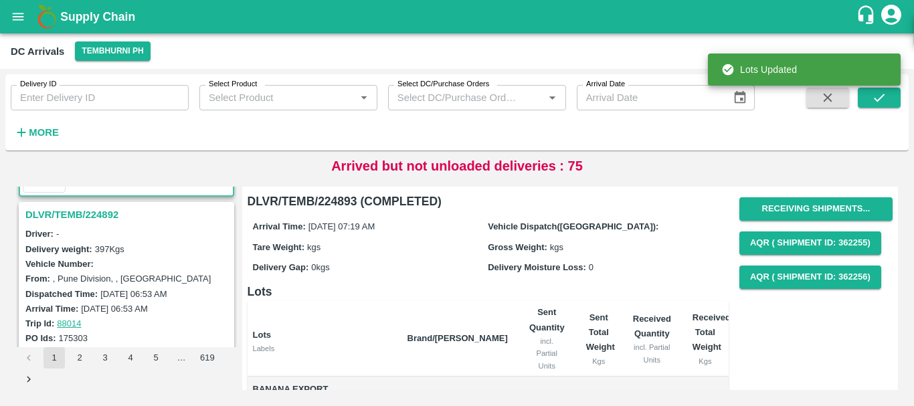
click at [94, 213] on h3 "DLVR/TEMB/224892" at bounding box center [128, 214] width 206 height 17
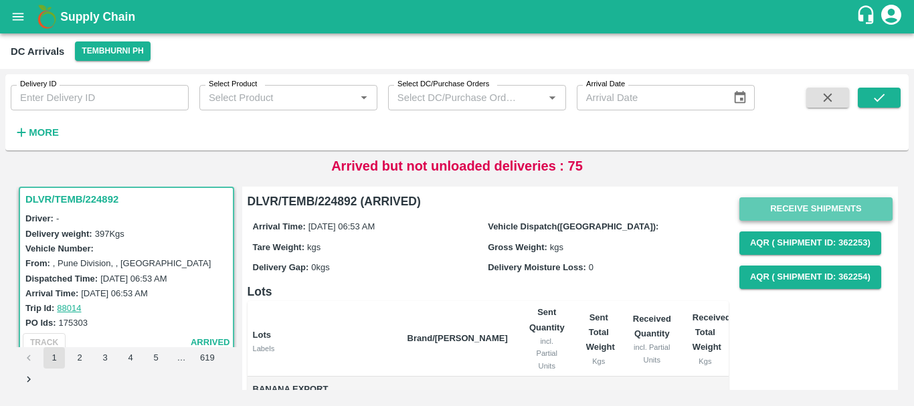
click at [779, 215] on button "Receive Shipments" at bounding box center [815, 208] width 153 height 23
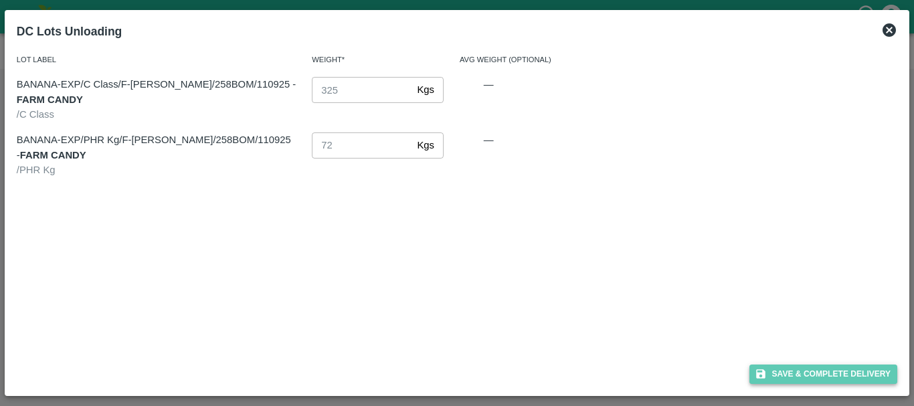
click at [789, 369] on button "Save & Complete Delivery" at bounding box center [823, 374] width 149 height 19
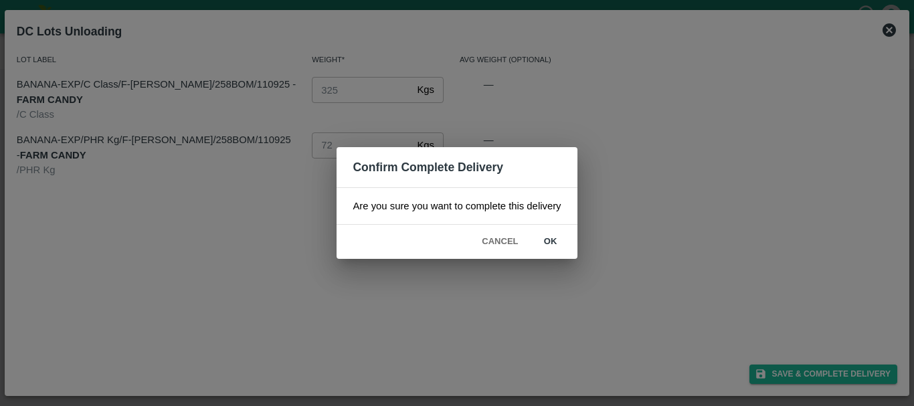
click at [570, 238] on button "ok" at bounding box center [550, 241] width 43 height 23
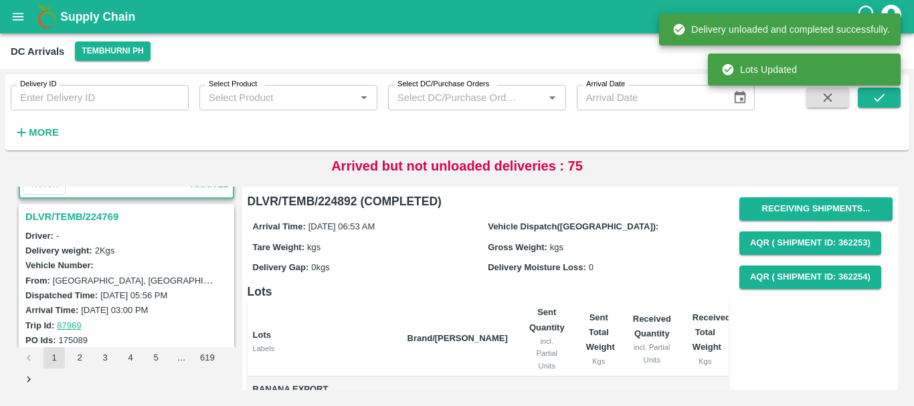
scroll to position [2964, 0]
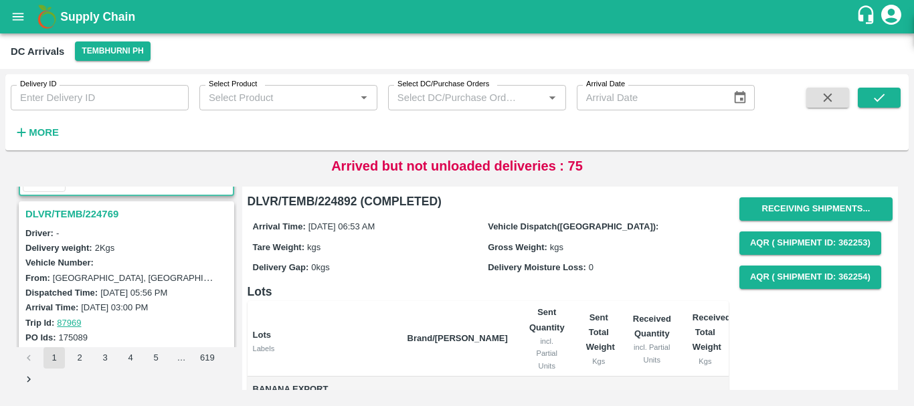
click at [79, 217] on h3 "DLVR/TEMB/224769" at bounding box center [128, 213] width 206 height 17
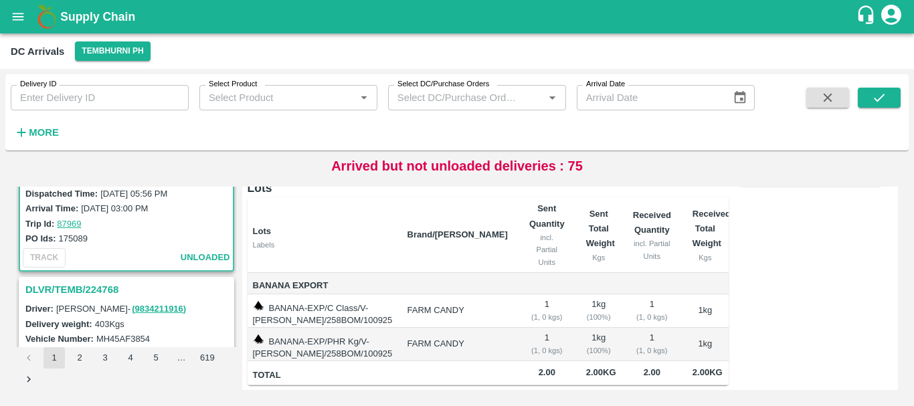
scroll to position [3068, 0]
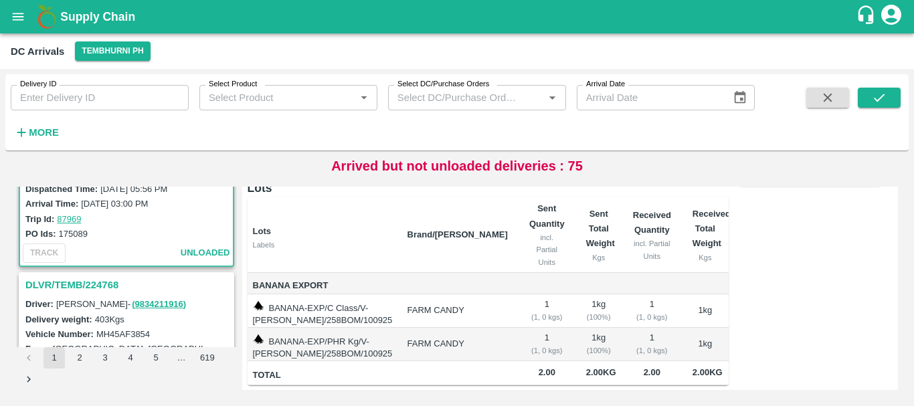
click at [97, 274] on div "DLVR/TEMB/224768" at bounding box center [126, 285] width 213 height 23
click at [101, 282] on h3 "DLVR/TEMB/224768" at bounding box center [128, 284] width 206 height 17
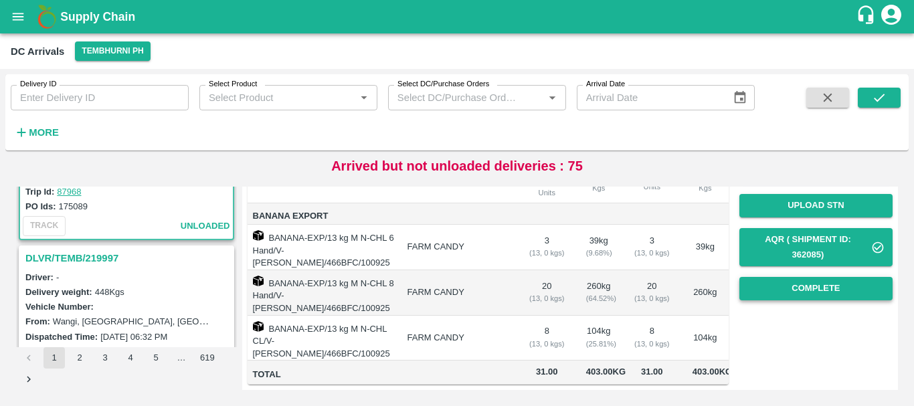
click at [796, 282] on button "Complete" at bounding box center [815, 288] width 153 height 23
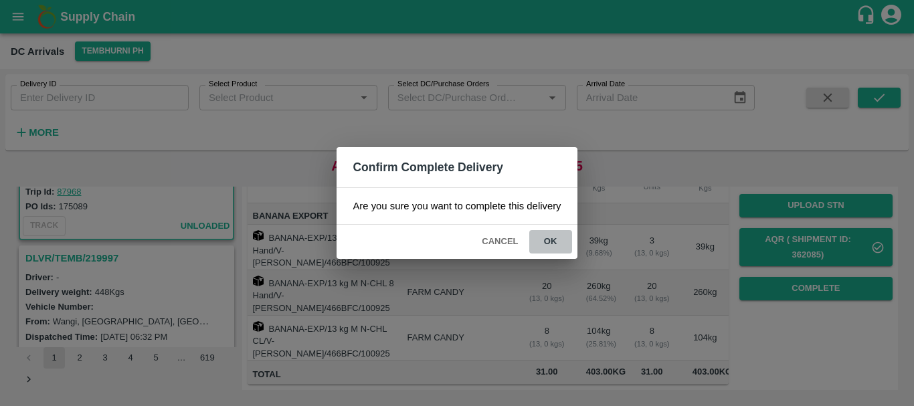
click at [569, 241] on button "ok" at bounding box center [550, 241] width 43 height 23
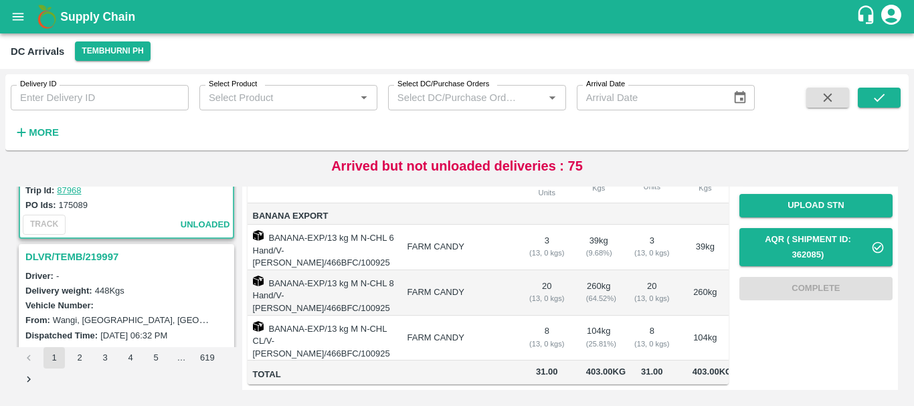
click at [102, 258] on h3 "DLVR/TEMB/219997" at bounding box center [128, 256] width 206 height 17
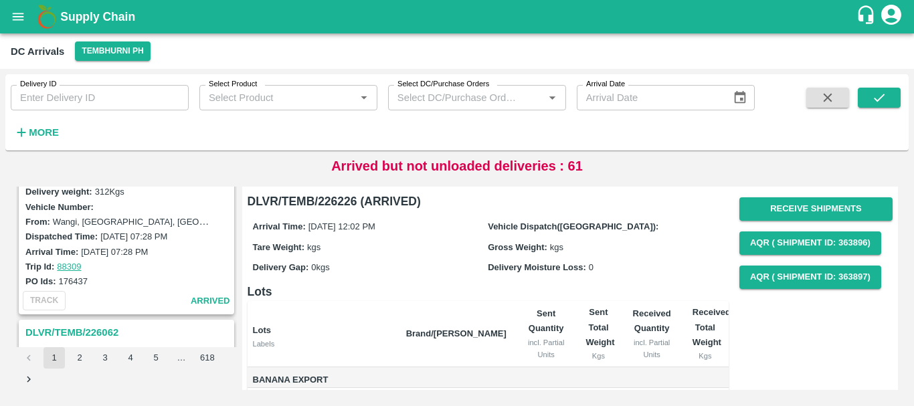
scroll to position [4216, 0]
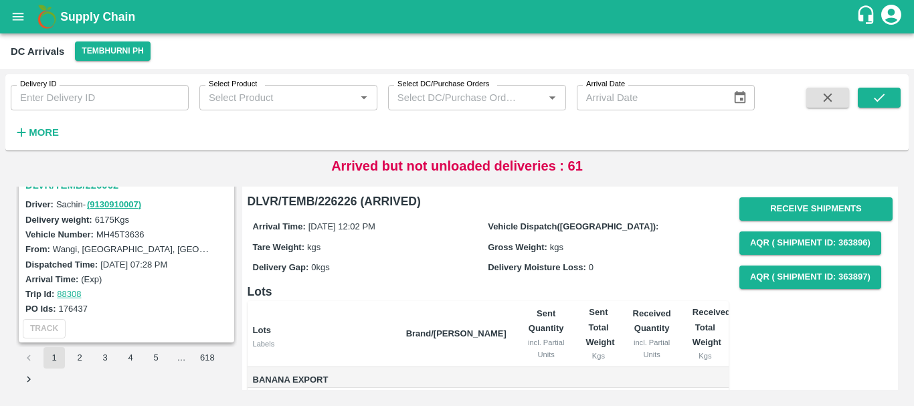
click at [83, 351] on button "2" at bounding box center [79, 357] width 21 height 21
